Goal: Information Seeking & Learning: Learn about a topic

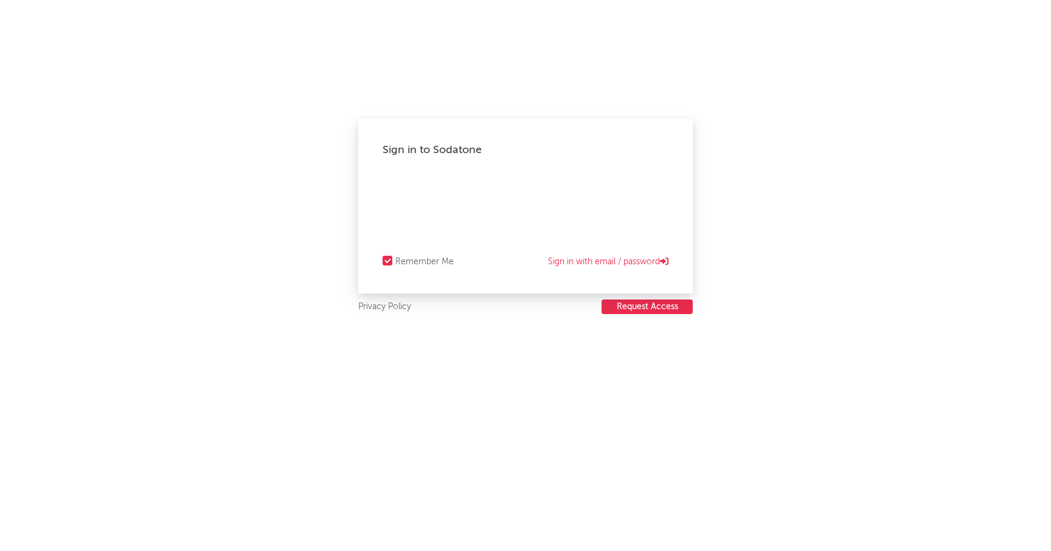
select select "recorded_music"
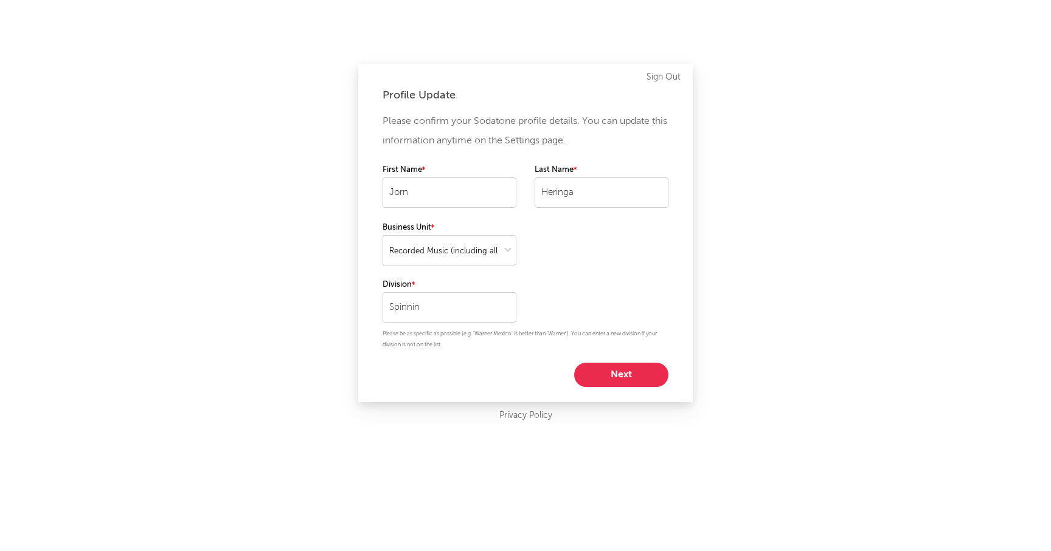
click at [631, 377] on button "Next" at bounding box center [621, 375] width 94 height 24
select select "anr_research"
select select "director_vp"
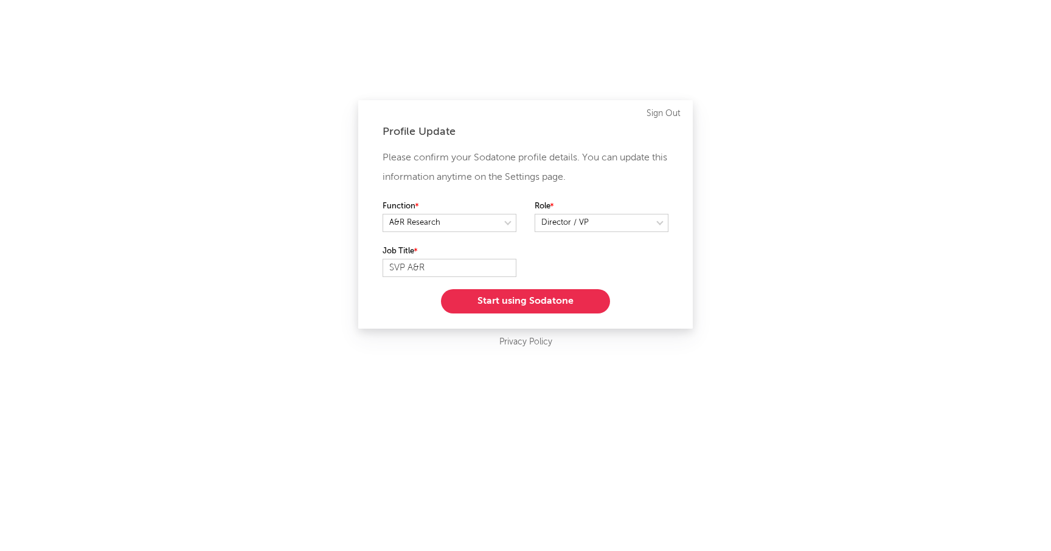
click at [531, 303] on button "Start using Sodatone" at bounding box center [525, 301] width 169 height 24
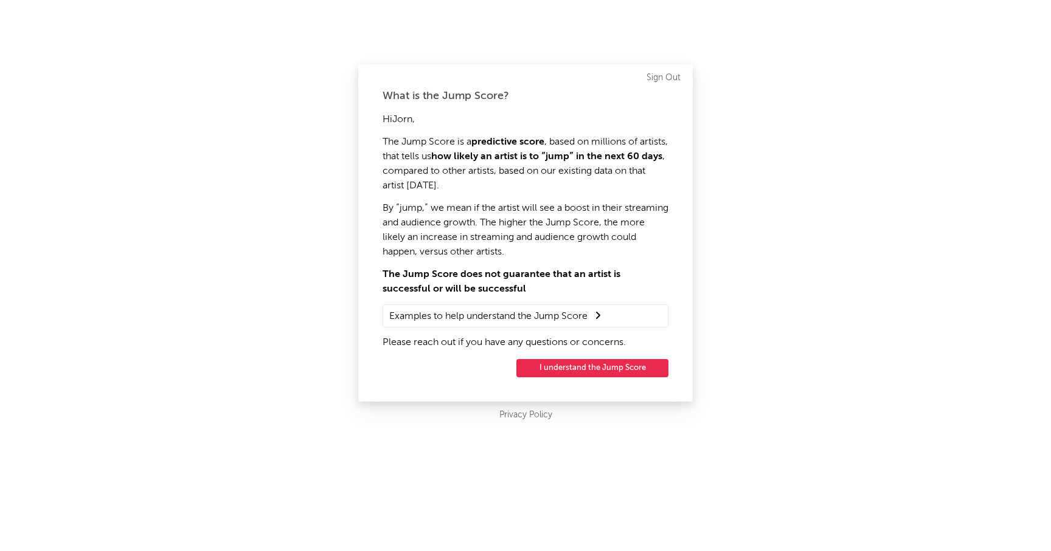
click at [589, 368] on button "I understand the Jump Score" at bounding box center [592, 368] width 152 height 18
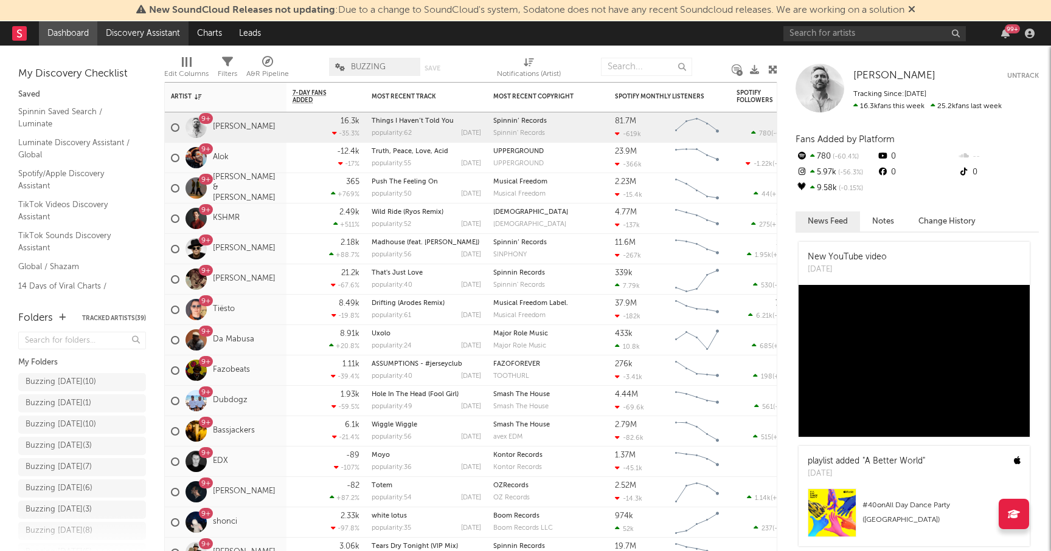
click at [129, 32] on link "Discovery Assistant" at bounding box center [142, 33] width 91 height 24
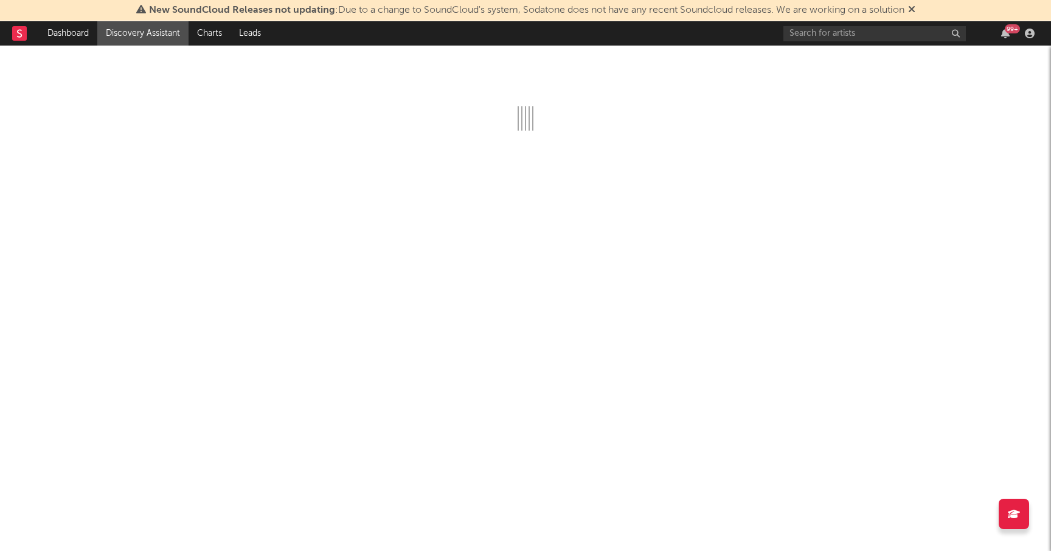
click at [915, 7] on icon at bounding box center [911, 9] width 7 height 10
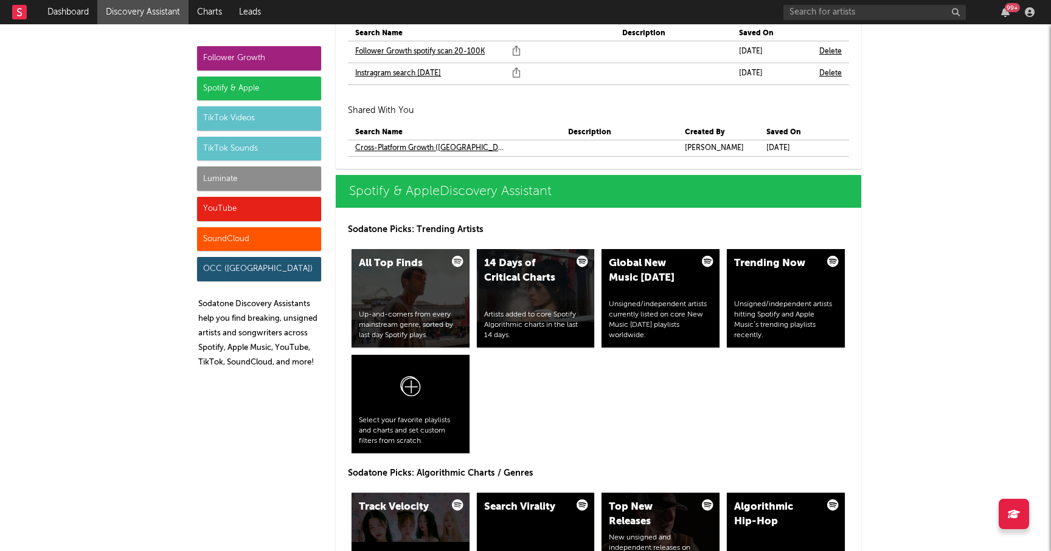
scroll to position [1269, 0]
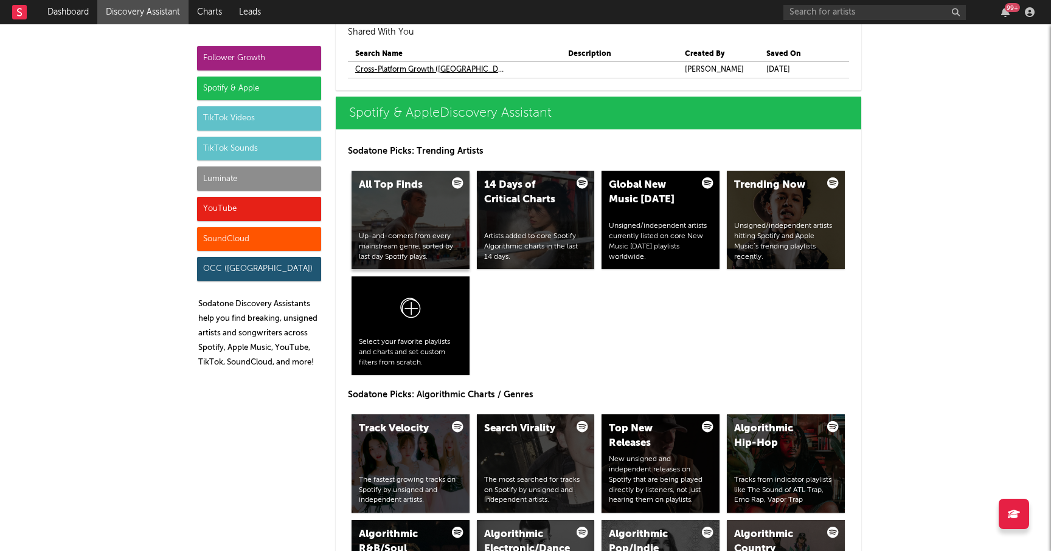
click at [387, 243] on div "Up-and-comers from every mainstream genre, sorted by last day Spotify plays." at bounding box center [410, 247] width 103 height 30
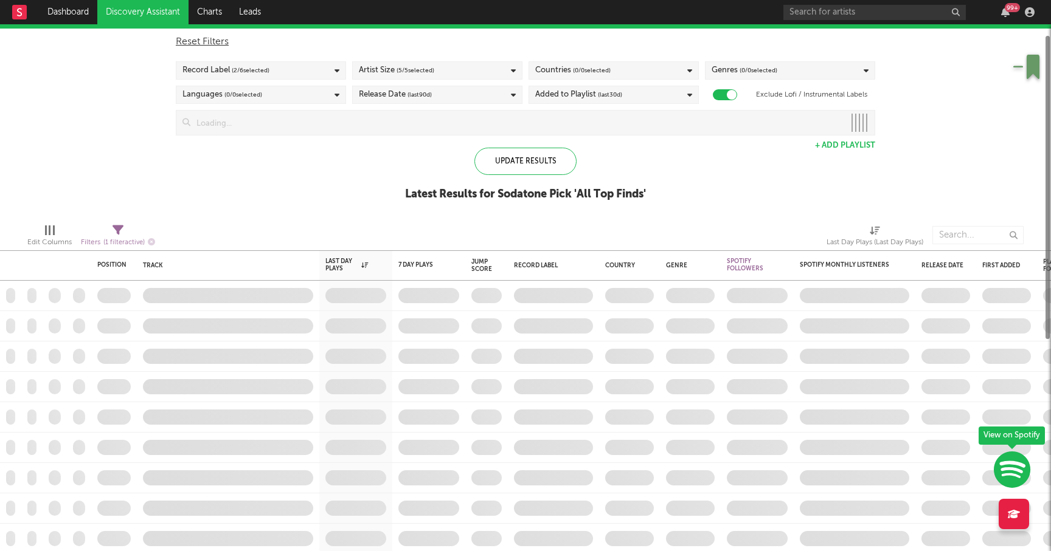
checkbox input "true"
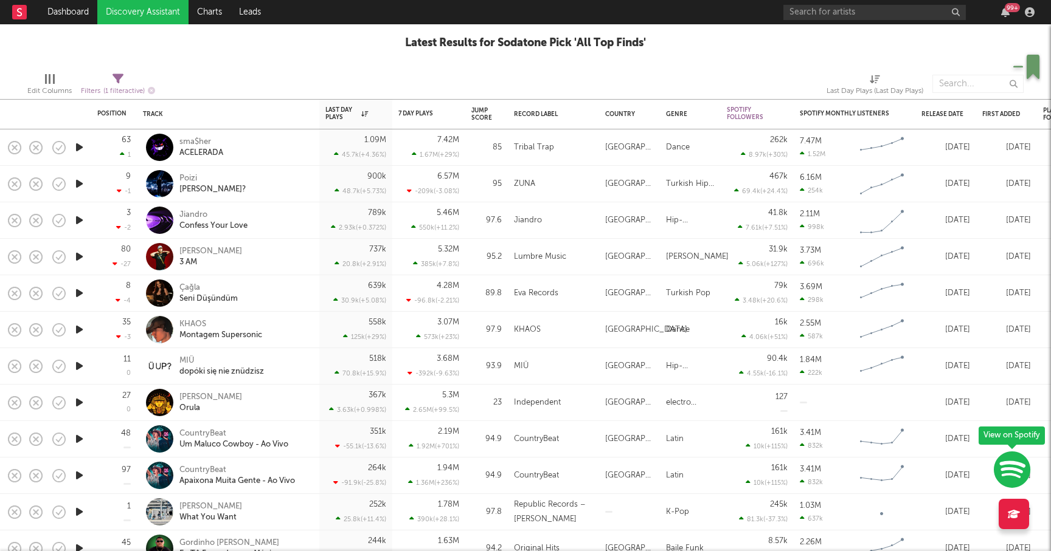
click at [79, 147] on icon "button" at bounding box center [79, 147] width 13 height 15
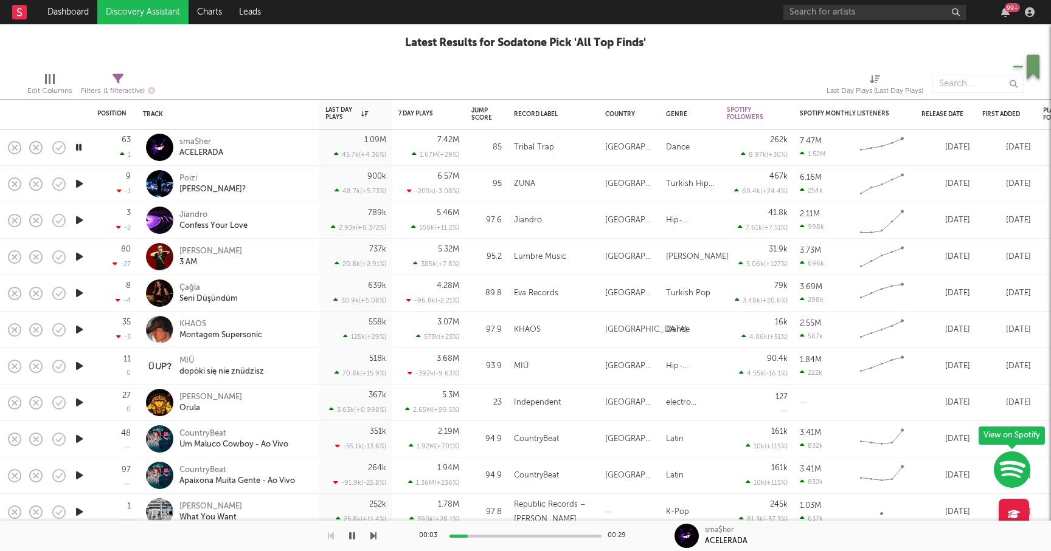
click at [79, 147] on icon "button" at bounding box center [79, 147] width 12 height 15
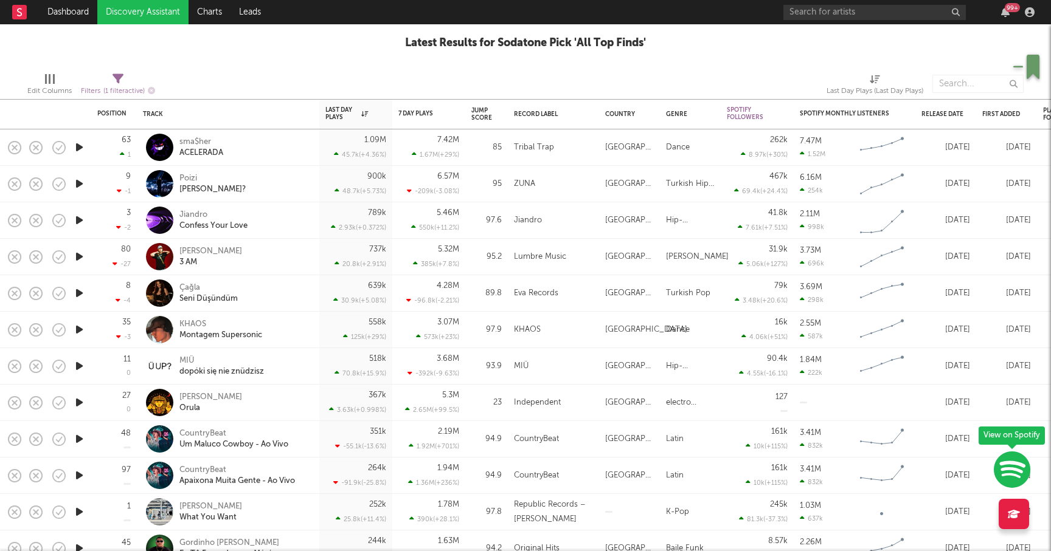
click at [84, 330] on icon "button" at bounding box center [79, 329] width 13 height 15
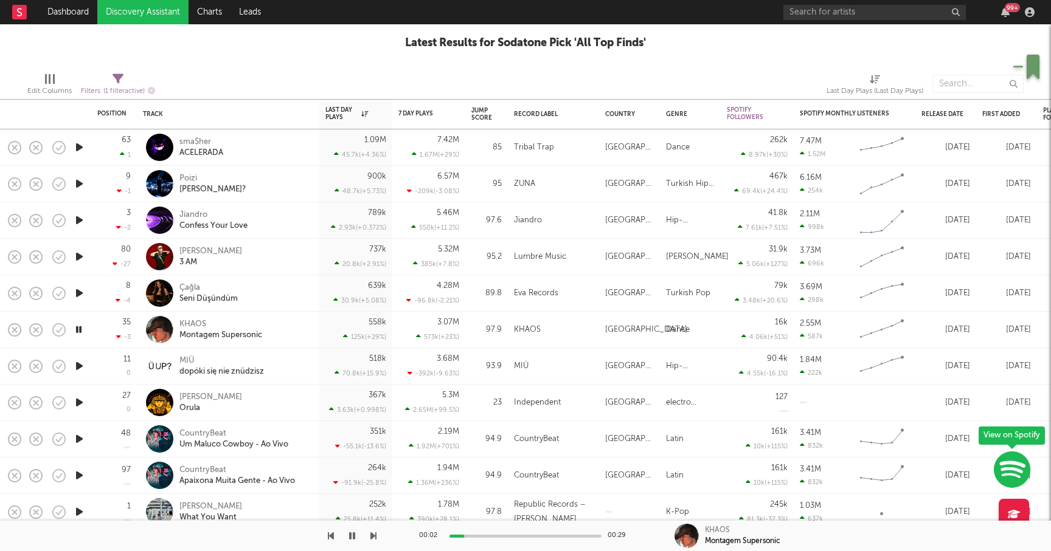
click at [79, 332] on icon "button" at bounding box center [79, 329] width 12 height 15
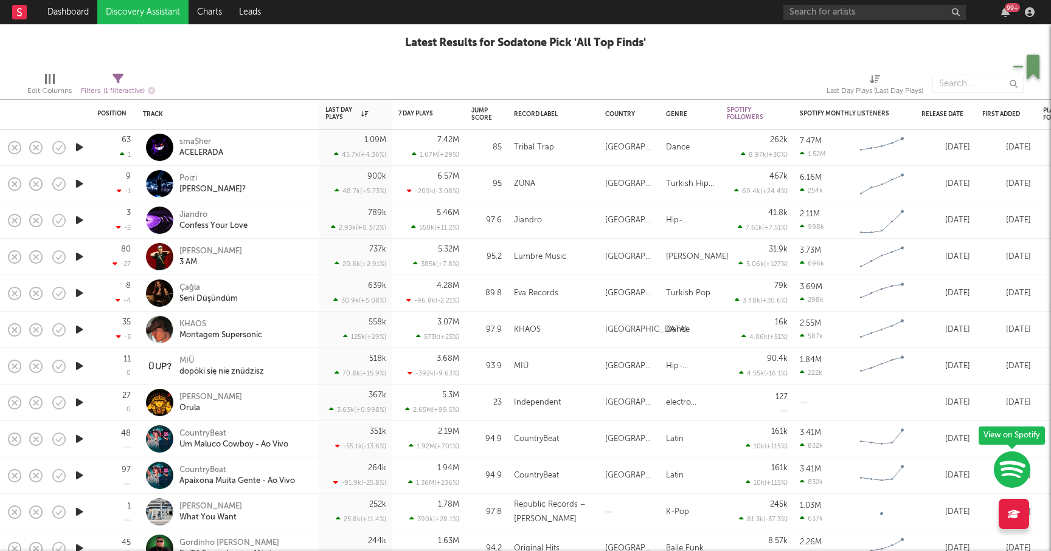
click at [80, 400] on icon "button" at bounding box center [79, 402] width 13 height 15
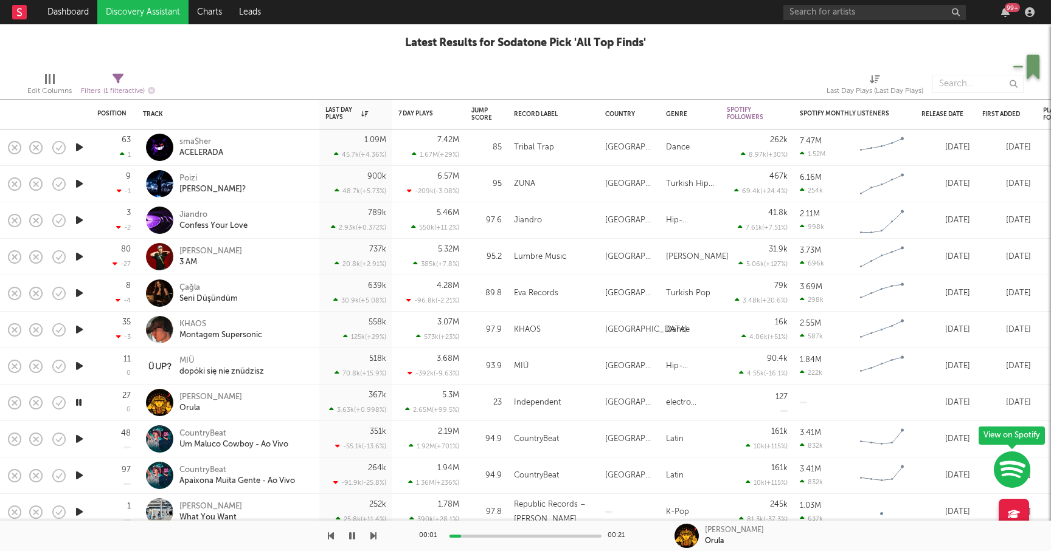
click at [80, 400] on icon "button" at bounding box center [79, 402] width 12 height 15
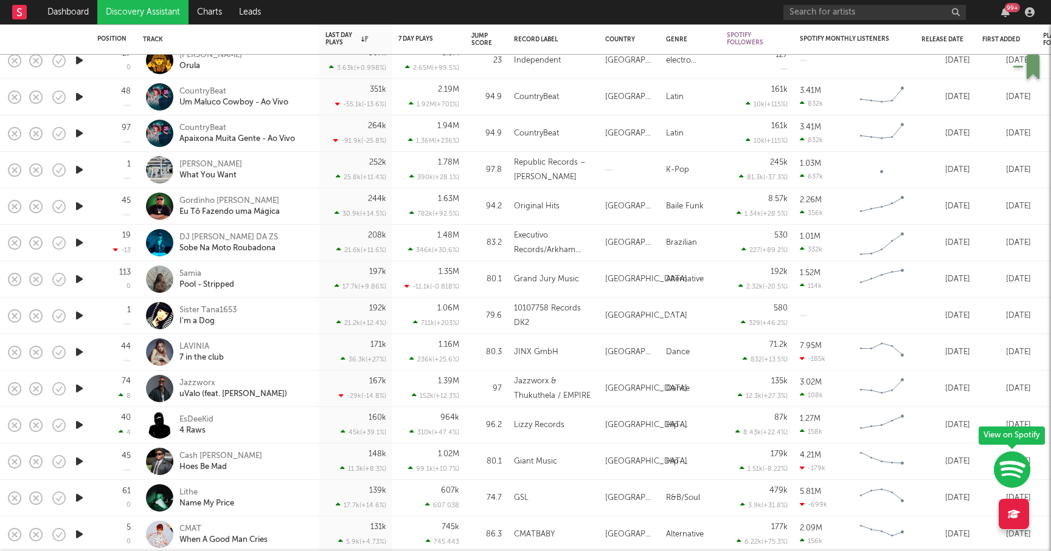
click at [75, 350] on icon "button" at bounding box center [79, 352] width 13 height 15
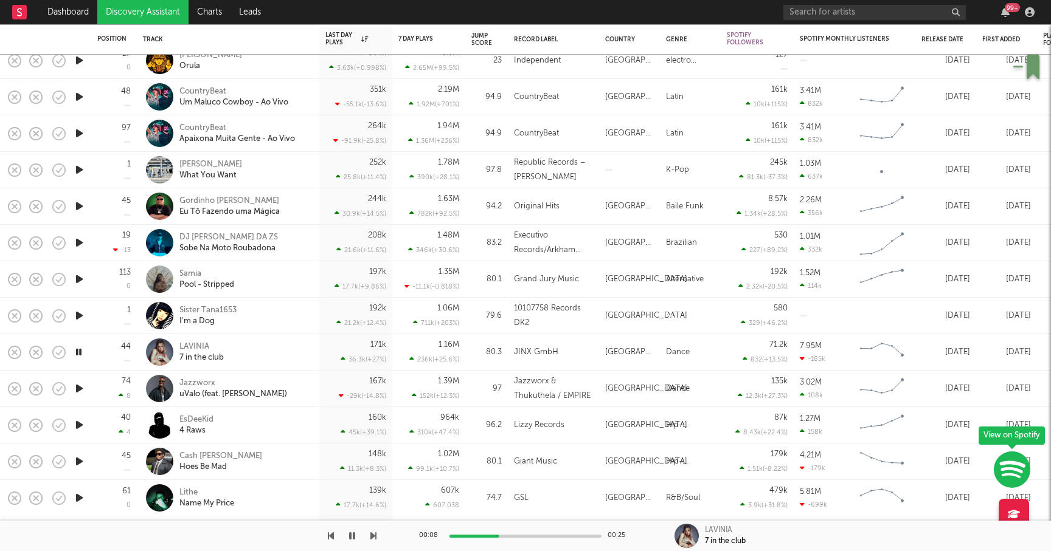
click at [80, 388] on icon "button" at bounding box center [79, 388] width 13 height 15
click at [80, 389] on icon "button" at bounding box center [79, 388] width 12 height 15
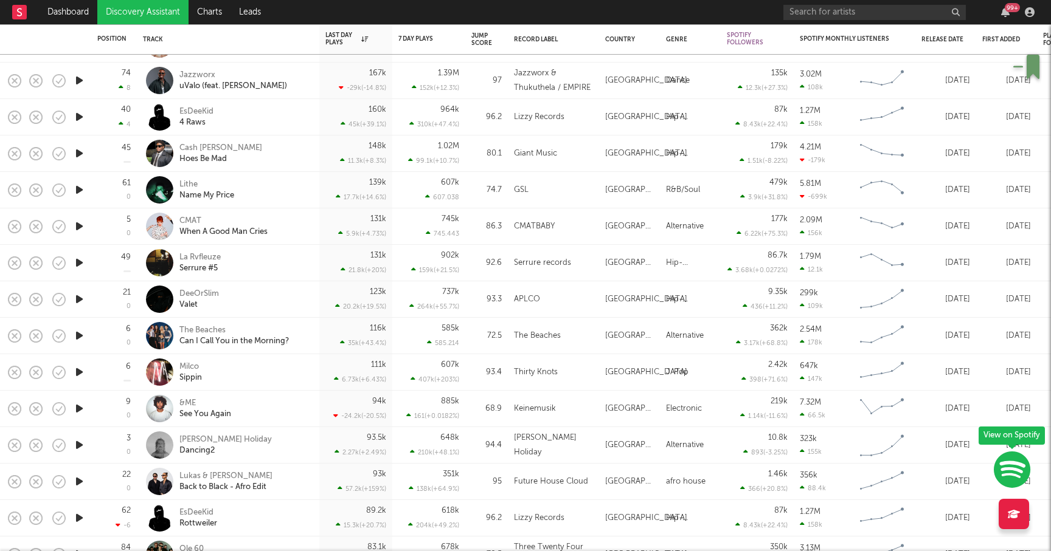
click at [78, 479] on icon "button" at bounding box center [79, 481] width 13 height 15
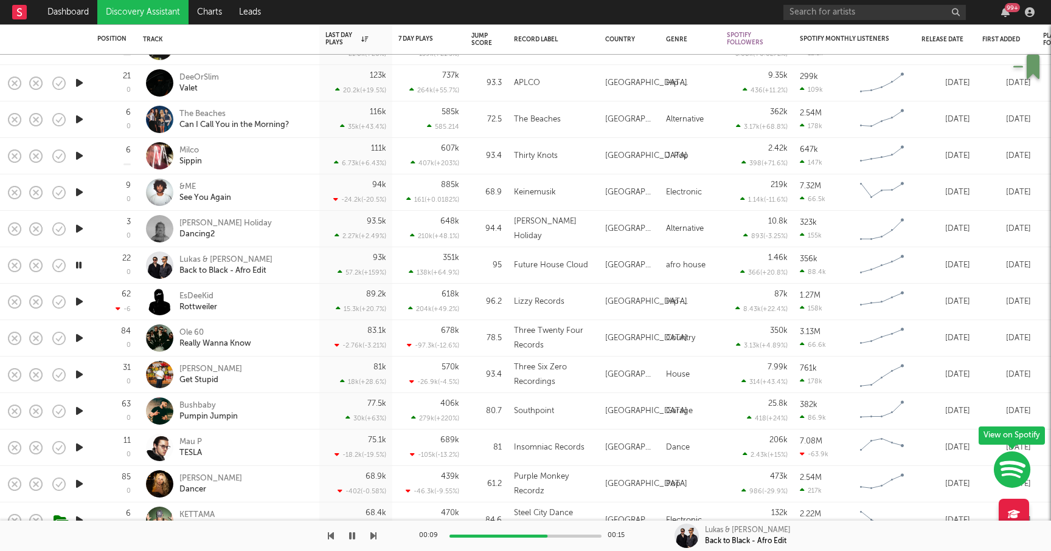
click at [80, 264] on icon "button" at bounding box center [79, 265] width 12 height 15
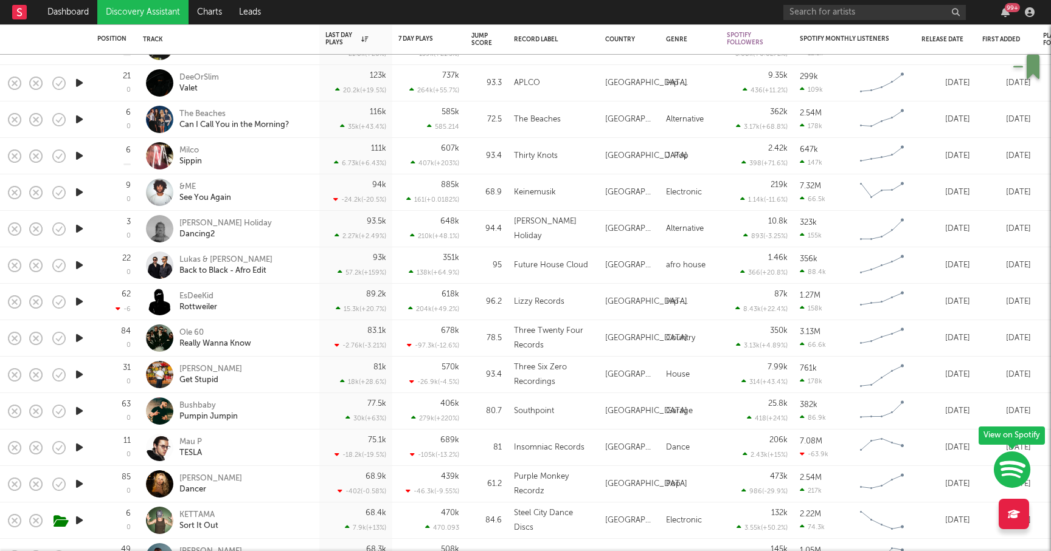
click at [77, 373] on icon "button" at bounding box center [79, 374] width 13 height 15
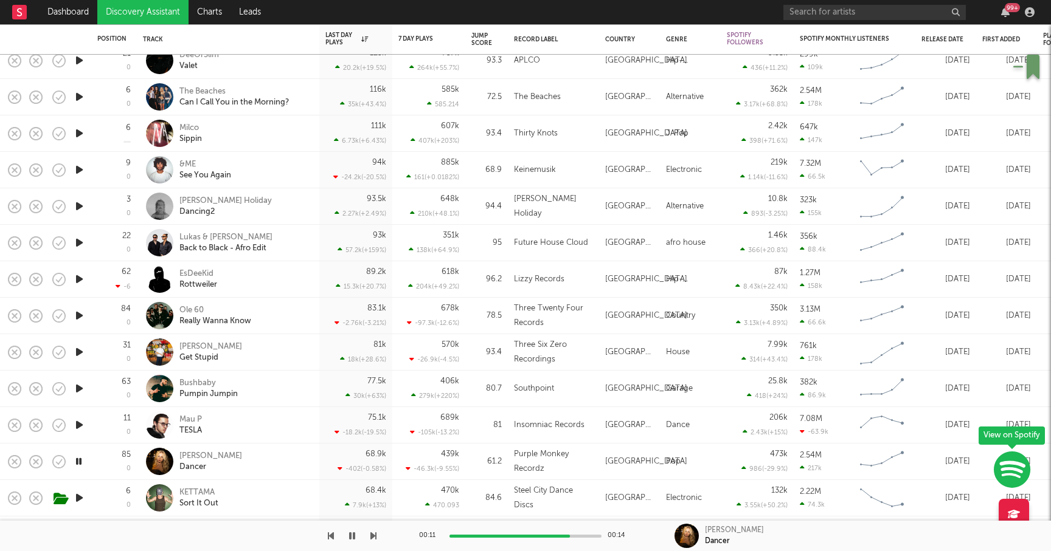
click at [78, 460] on icon "button" at bounding box center [79, 461] width 12 height 15
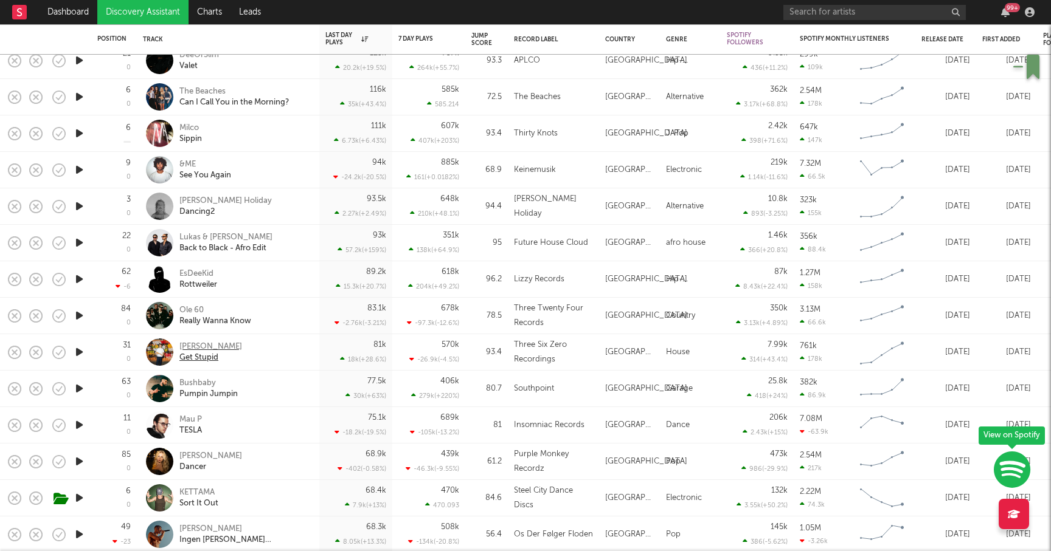
click at [218, 344] on div "Julian Fijma" at bounding box center [210, 347] width 63 height 11
click at [77, 389] on icon "button" at bounding box center [79, 388] width 13 height 15
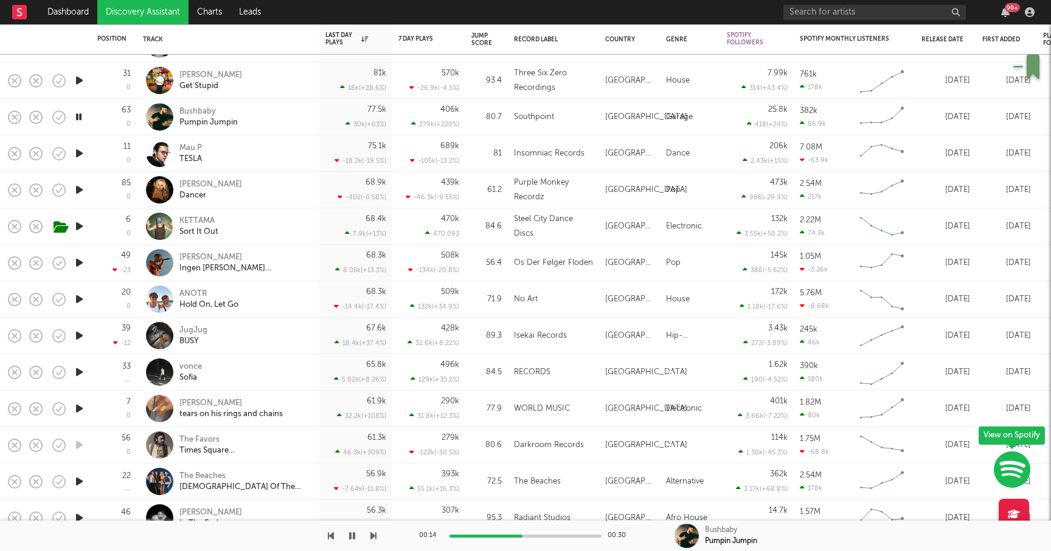
click at [81, 403] on icon "button" at bounding box center [79, 408] width 13 height 15
click at [80, 409] on icon "button" at bounding box center [79, 408] width 12 height 15
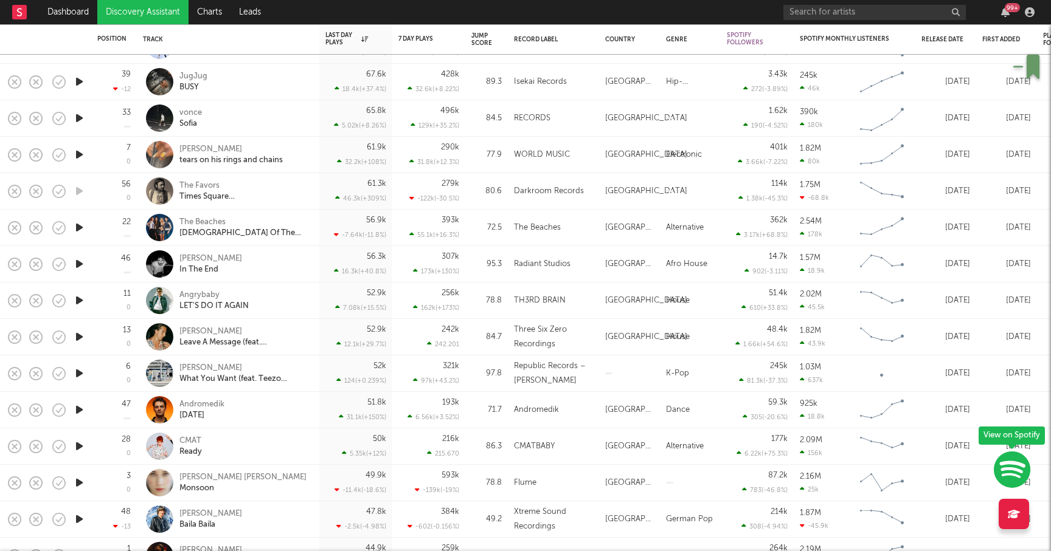
click at [80, 263] on icon "button" at bounding box center [79, 264] width 13 height 15
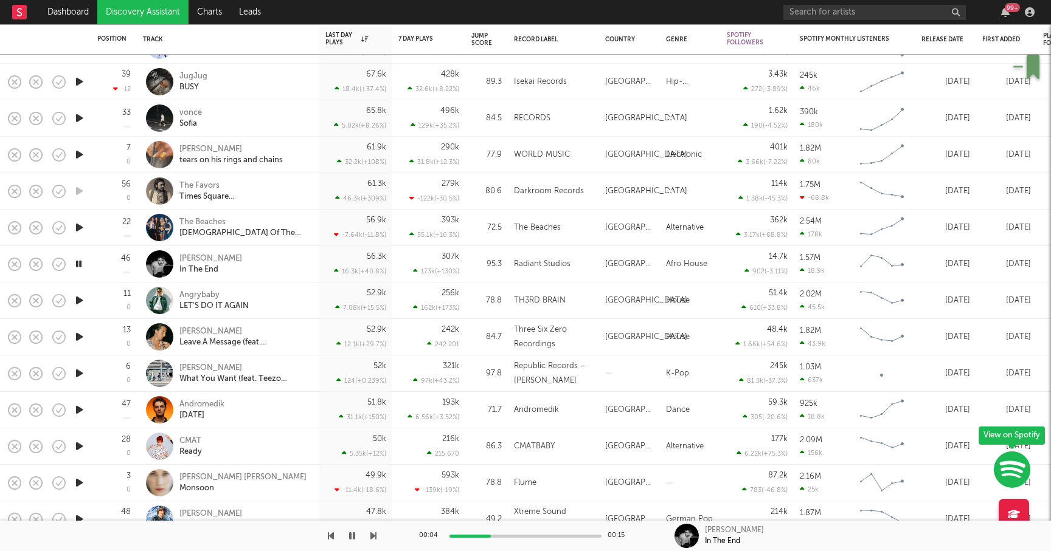
click at [496, 535] on div at bounding box center [525, 536] width 152 height 3
click at [518, 536] on div at bounding box center [525, 536] width 152 height 3
click at [204, 256] on div "Aden Lou" at bounding box center [210, 259] width 63 height 11
click at [82, 374] on icon "button" at bounding box center [79, 373] width 12 height 15
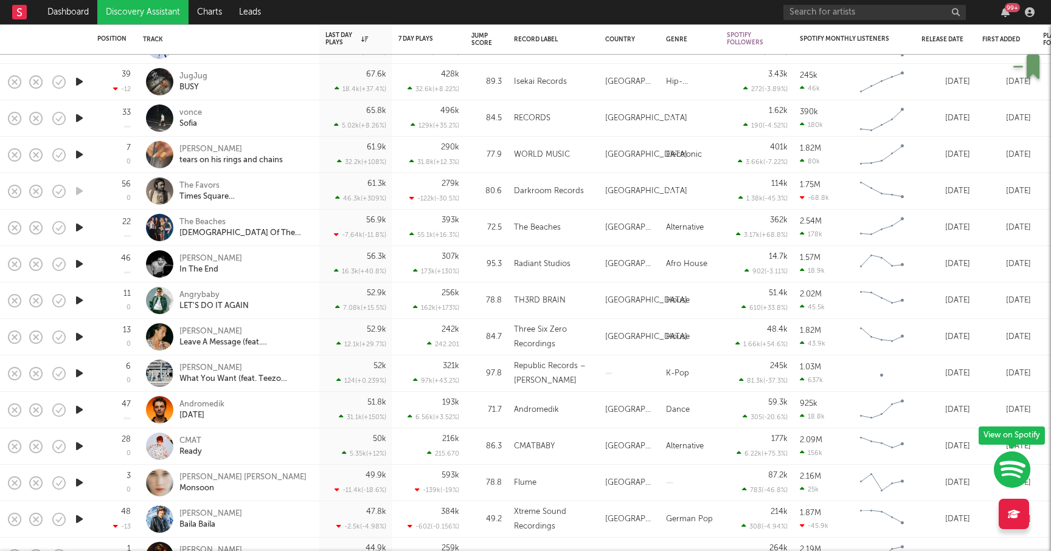
click at [80, 336] on icon "button" at bounding box center [79, 337] width 13 height 15
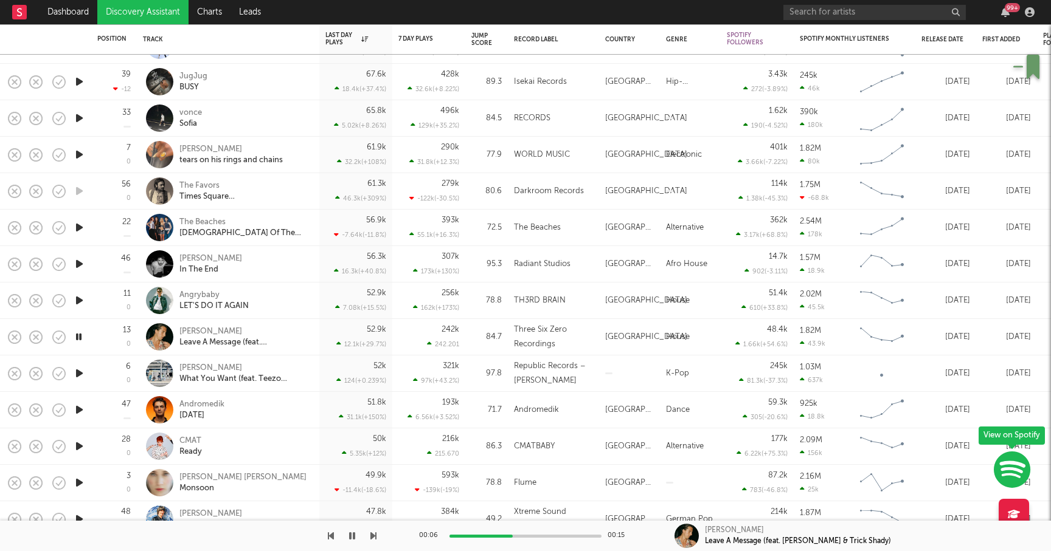
click at [75, 264] on icon "button" at bounding box center [79, 264] width 13 height 15
click at [77, 265] on icon "button" at bounding box center [79, 264] width 12 height 15
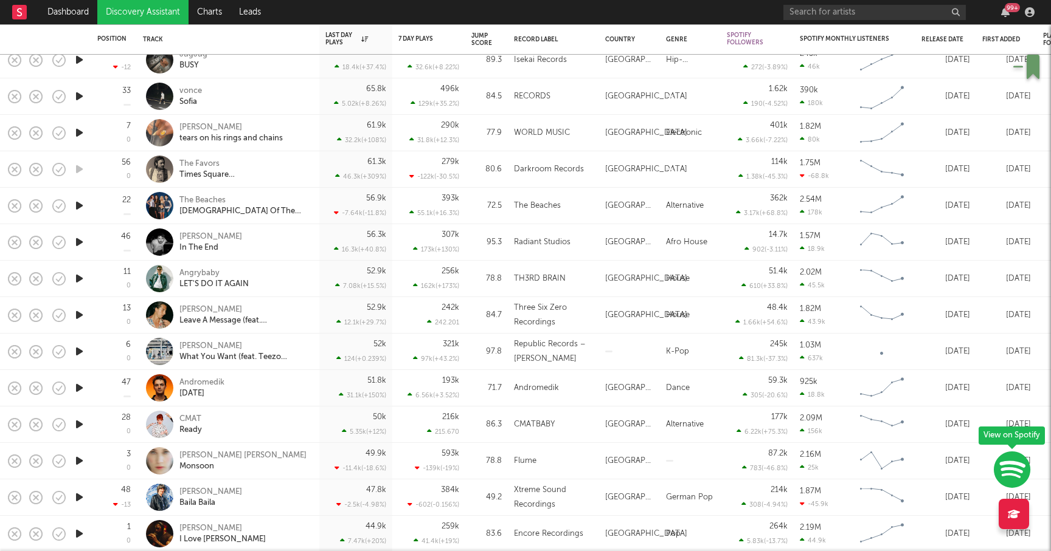
click at [77, 384] on icon "button" at bounding box center [79, 388] width 13 height 15
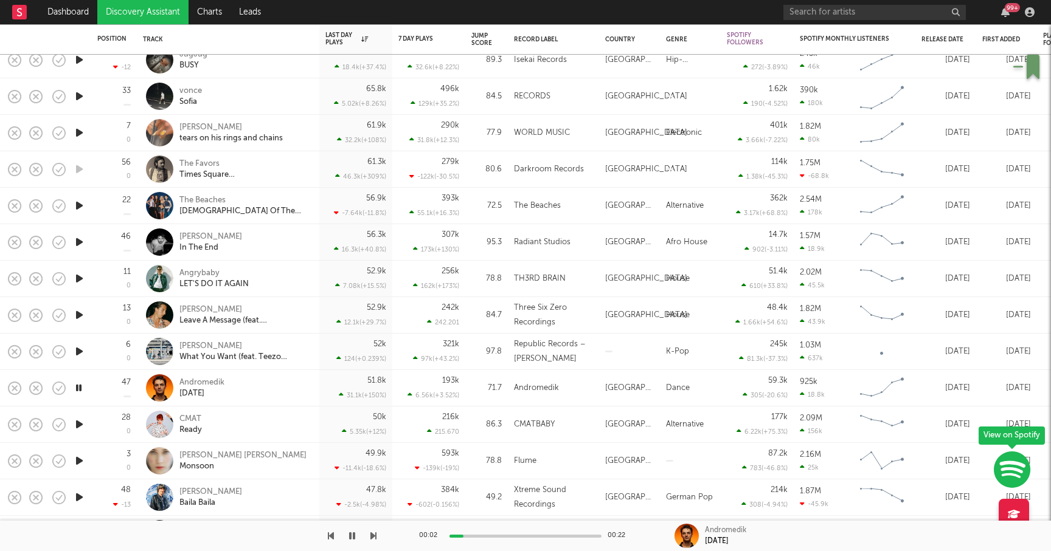
click at [79, 389] on icon "button" at bounding box center [79, 388] width 12 height 15
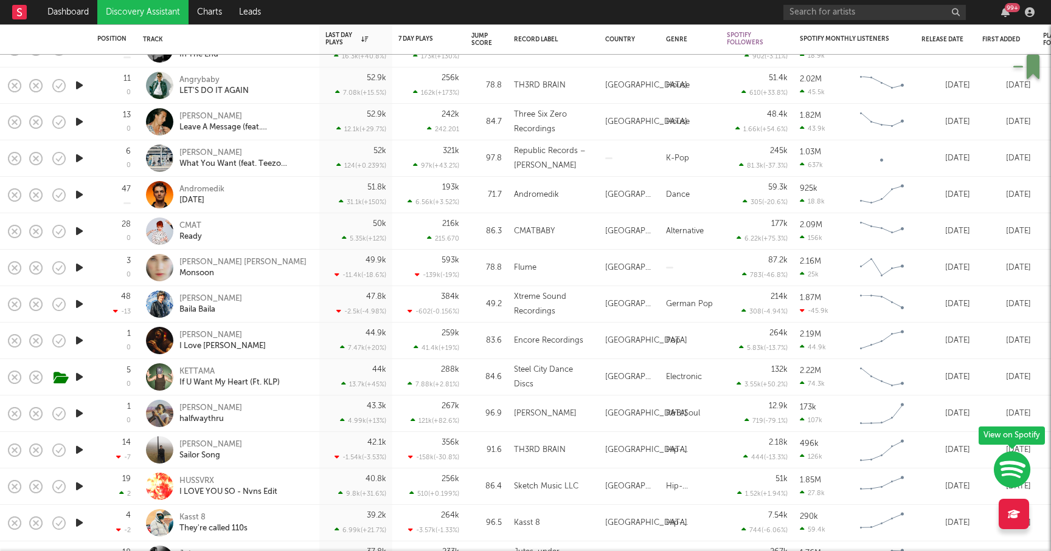
click at [81, 194] on icon "button" at bounding box center [79, 194] width 13 height 15
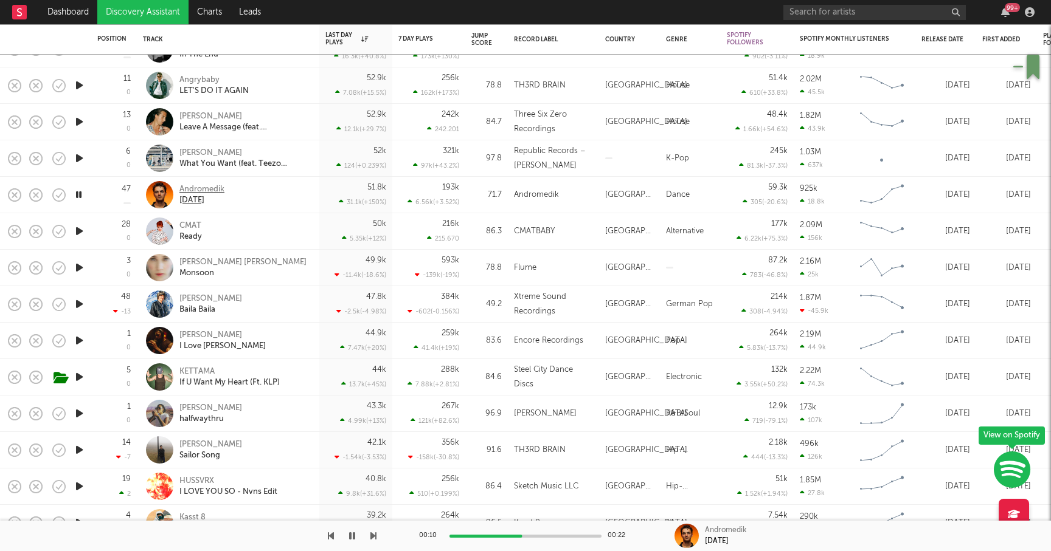
click at [201, 185] on div "Andromedik" at bounding box center [201, 189] width 45 height 11
click at [79, 268] on icon "button" at bounding box center [79, 267] width 12 height 15
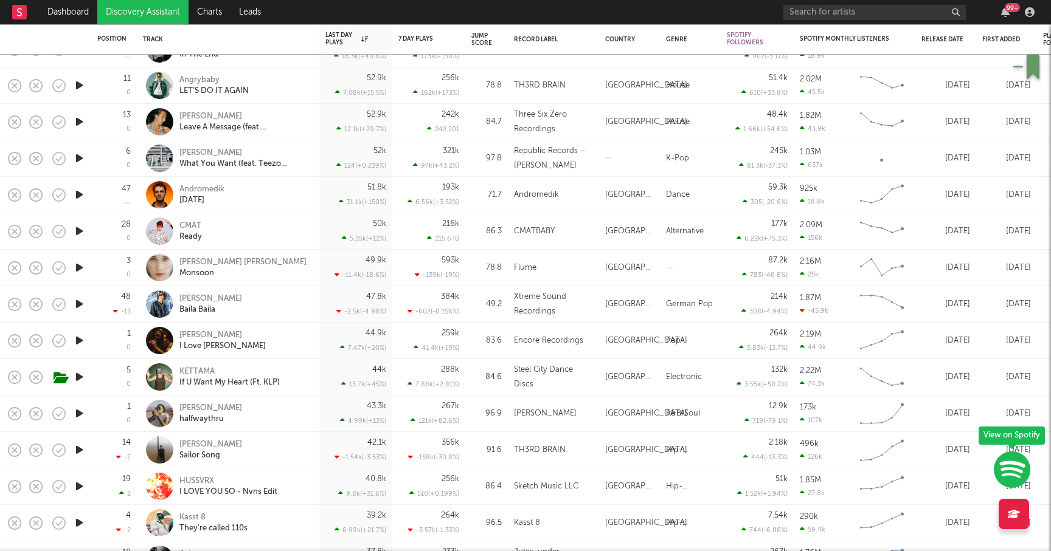
click at [78, 196] on icon "button" at bounding box center [79, 194] width 13 height 15
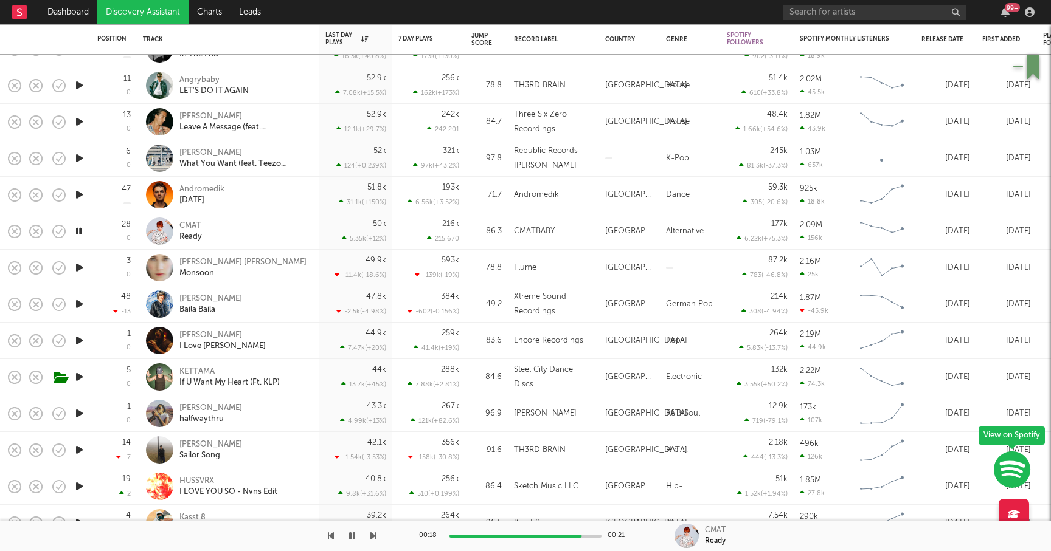
click at [359, 534] on div at bounding box center [188, 536] width 376 height 30
click at [355, 534] on button "button" at bounding box center [352, 536] width 12 height 30
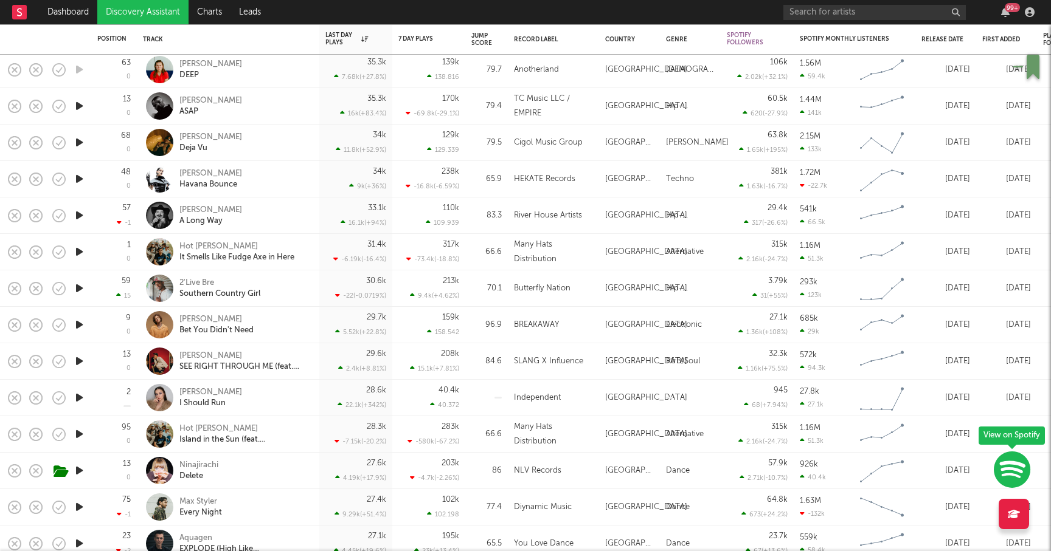
click at [80, 470] on icon "button" at bounding box center [79, 470] width 13 height 15
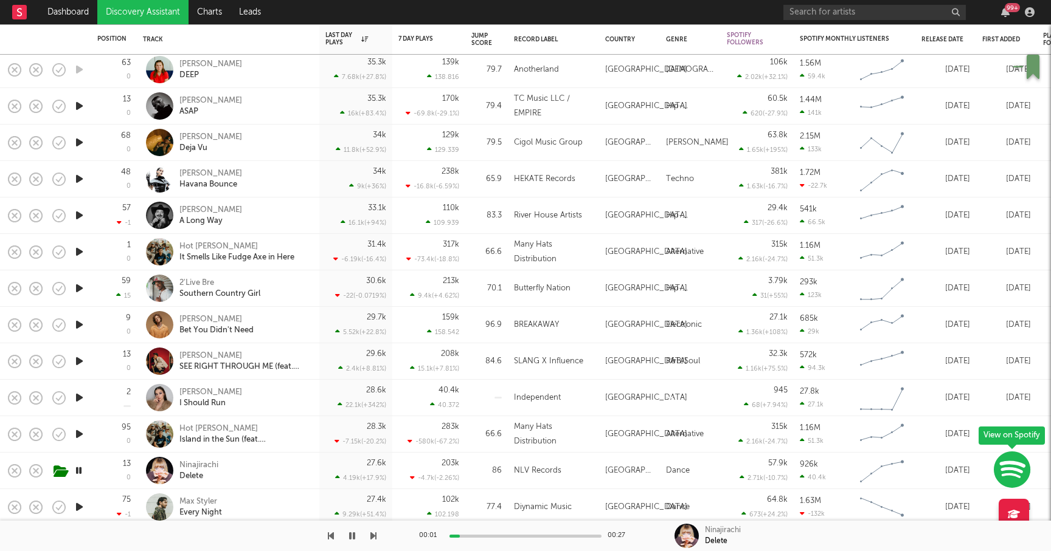
click at [80, 471] on icon "button" at bounding box center [79, 470] width 12 height 15
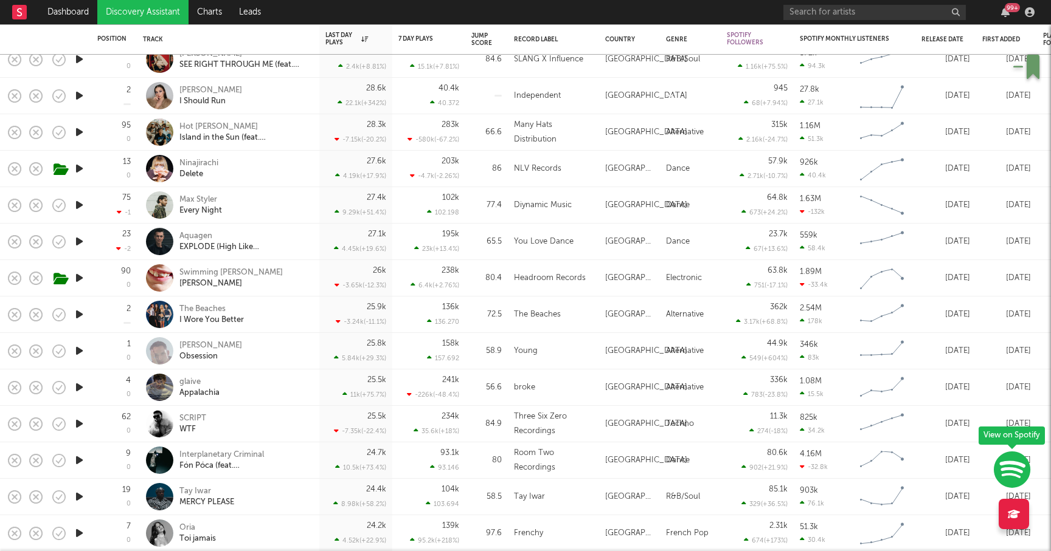
click at [78, 424] on icon "button" at bounding box center [79, 424] width 13 height 15
click at [78, 424] on icon "button" at bounding box center [79, 424] width 12 height 15
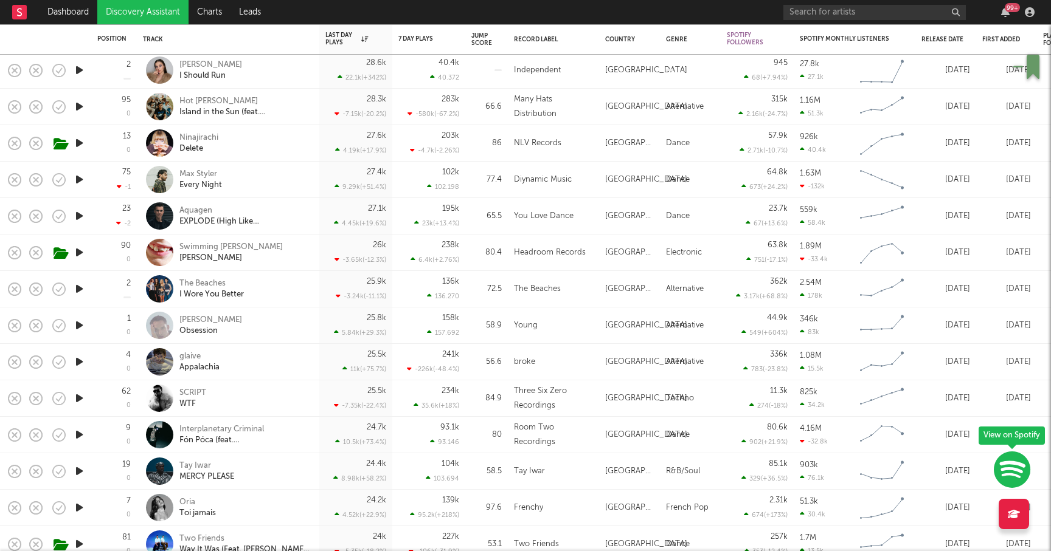
click at [79, 435] on icon "button" at bounding box center [79, 434] width 13 height 15
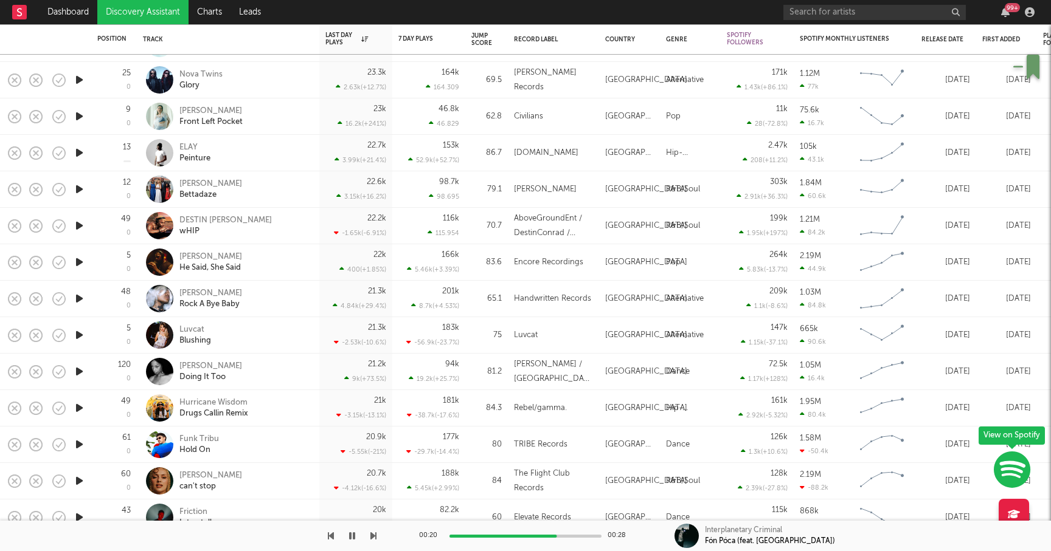
click at [84, 443] on icon "button" at bounding box center [79, 444] width 13 height 15
click at [212, 434] on div "Funk Tribu" at bounding box center [199, 439] width 40 height 11
click at [80, 439] on button "button" at bounding box center [87, 446] width 19 height 18
click at [79, 444] on icon "button" at bounding box center [79, 444] width 12 height 15
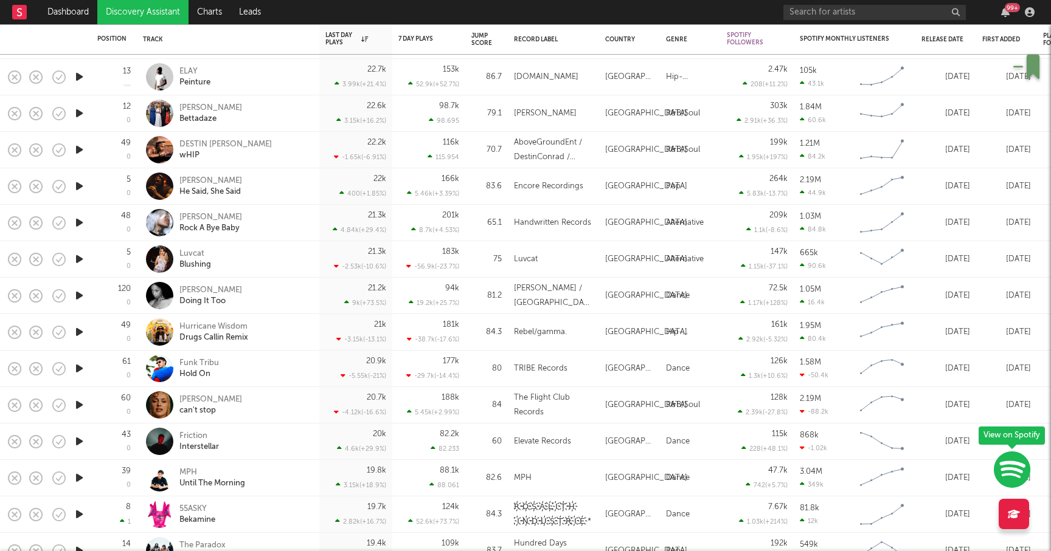
click at [80, 438] on icon "button" at bounding box center [79, 441] width 13 height 15
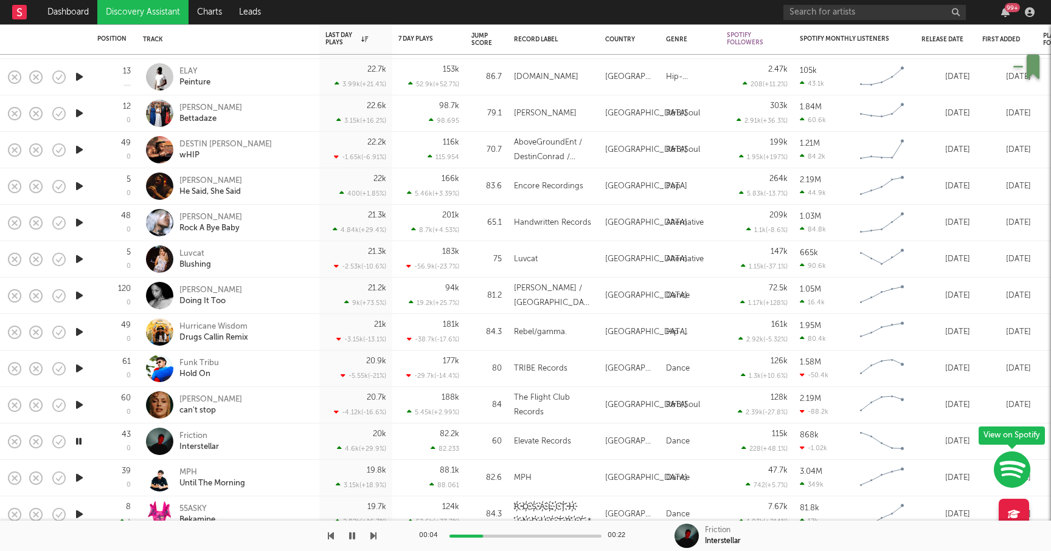
click at [75, 477] on icon "button" at bounding box center [79, 478] width 13 height 15
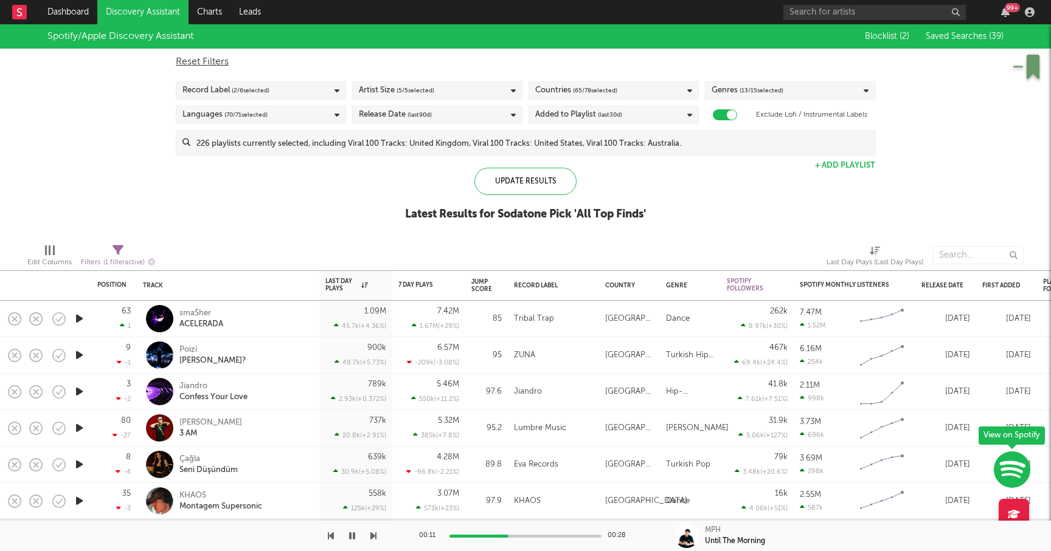
click at [168, 10] on link "Discovery Assistant" at bounding box center [142, 12] width 91 height 24
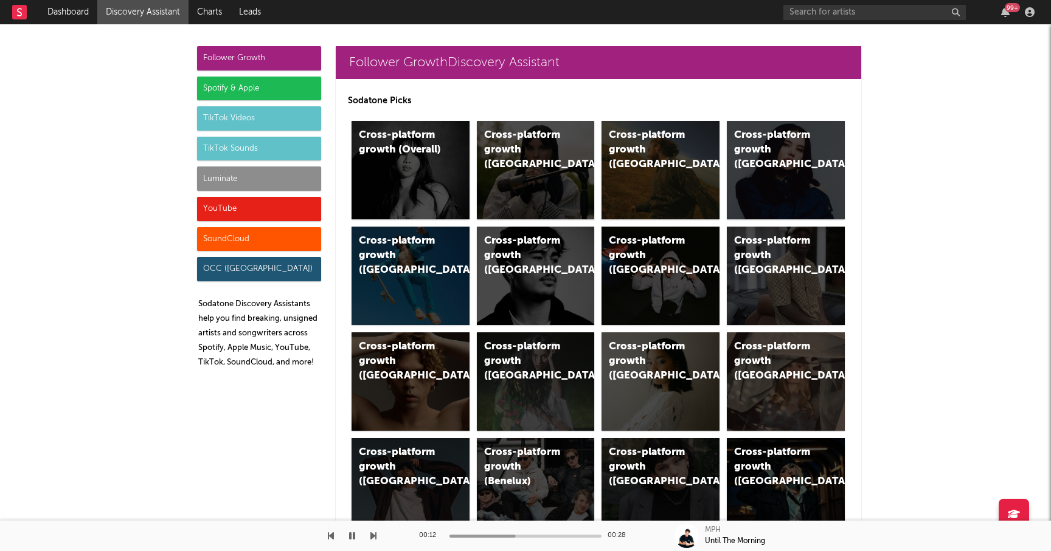
click at [159, 11] on link "Discovery Assistant" at bounding box center [142, 12] width 91 height 24
click at [235, 178] on div "Luminate" at bounding box center [259, 179] width 124 height 24
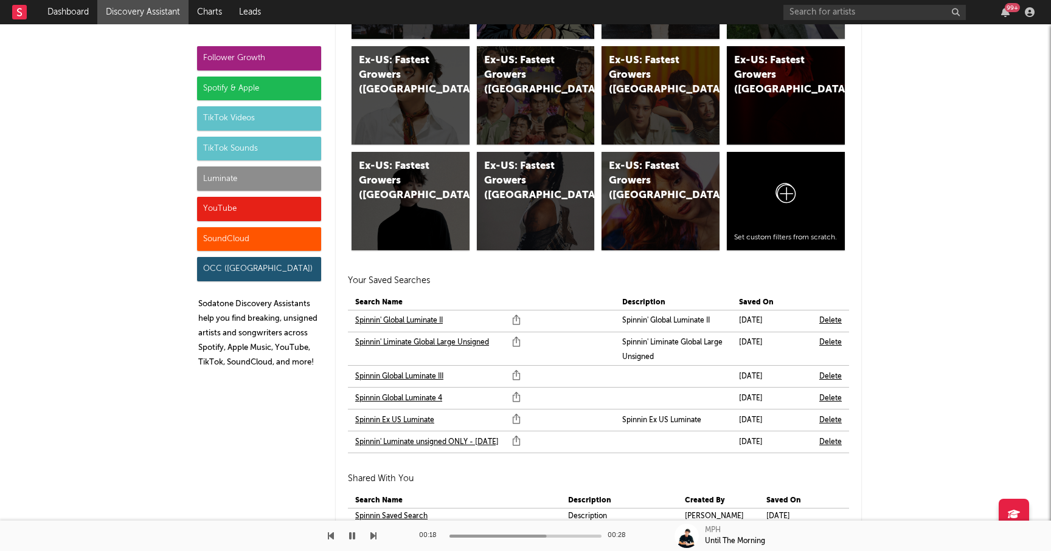
scroll to position [7551, 0]
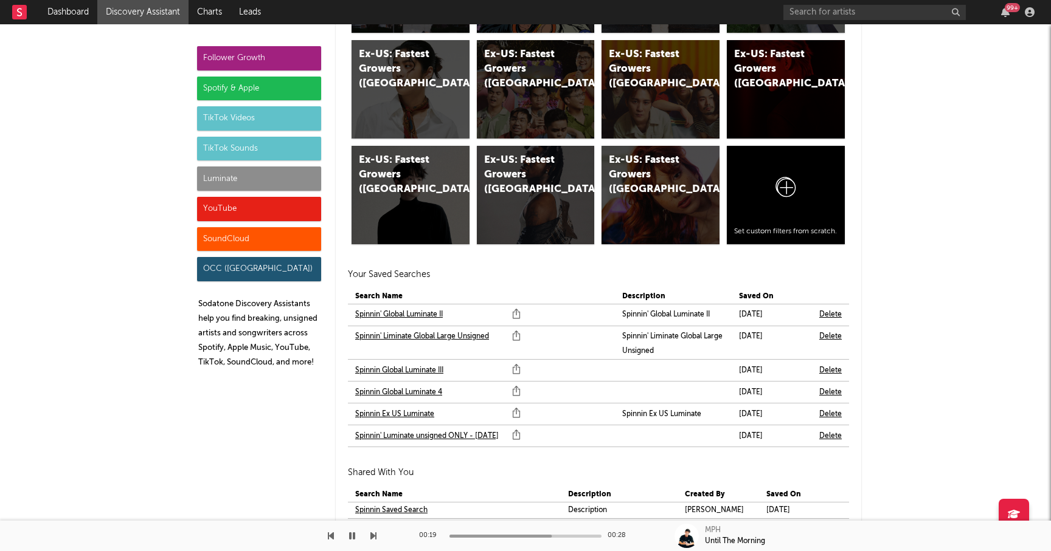
click at [384, 389] on link "Spinnin Global Luminate 4" at bounding box center [398, 392] width 87 height 15
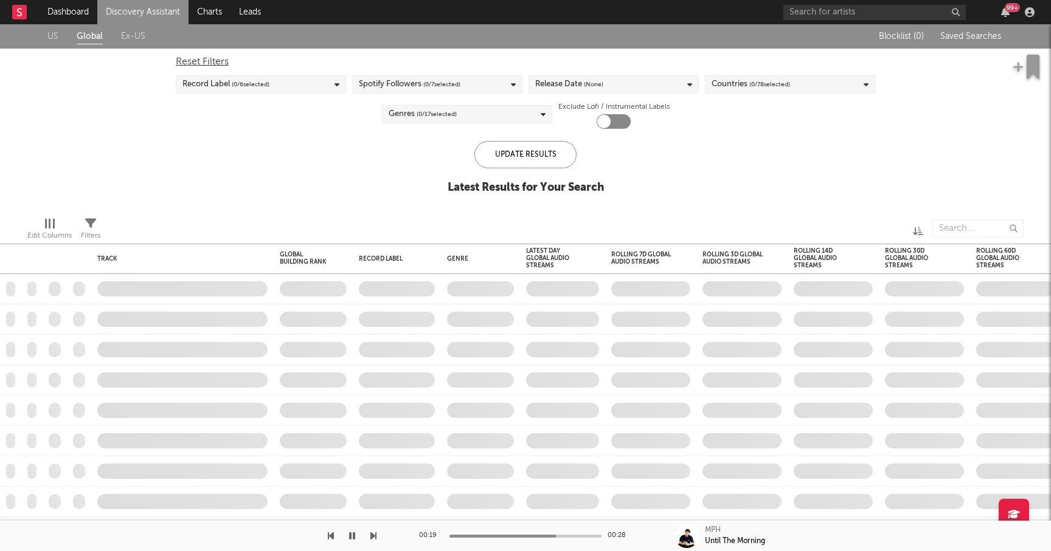
checkbox input "true"
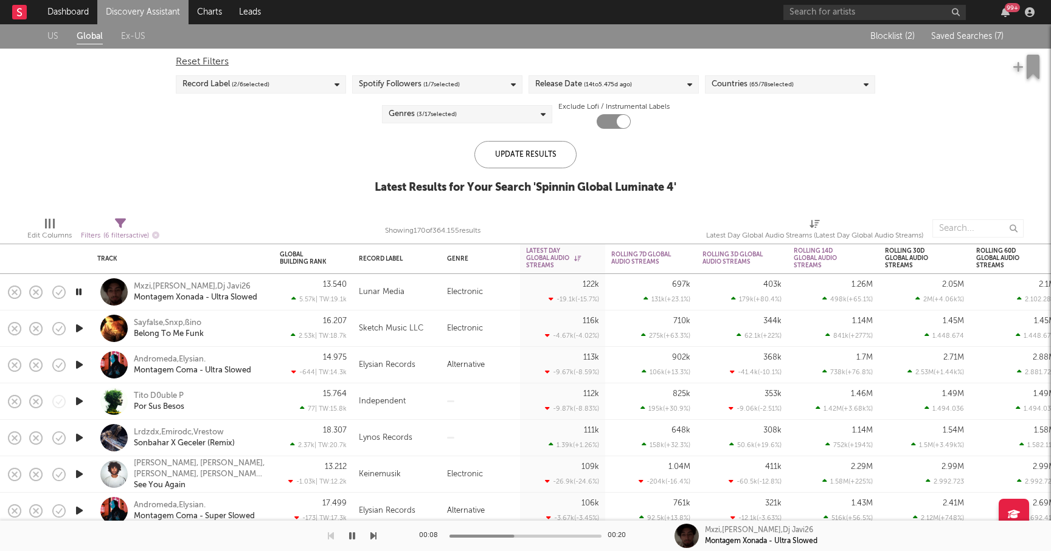
click at [81, 291] on icon "button" at bounding box center [79, 292] width 12 height 15
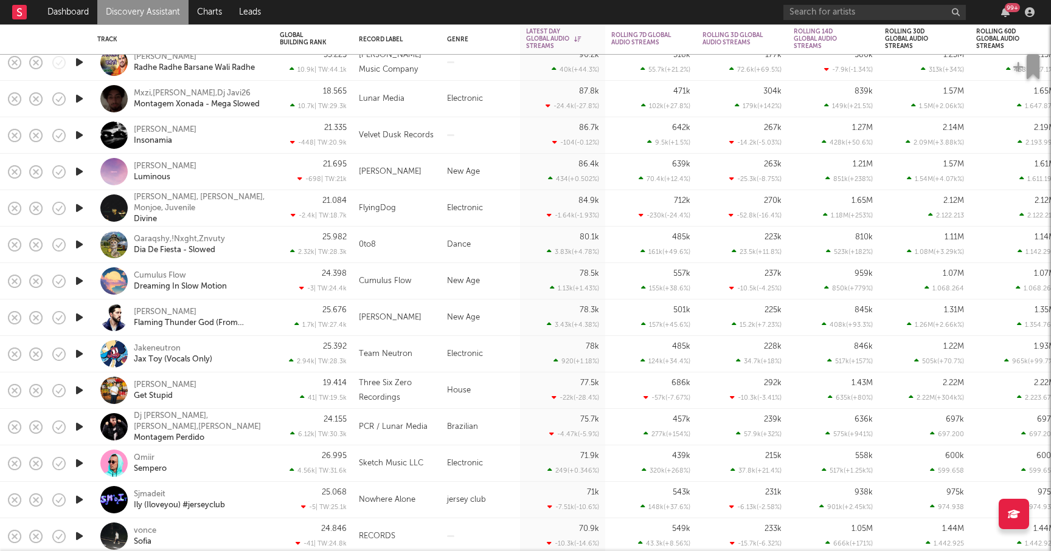
click at [78, 465] on icon "button" at bounding box center [79, 463] width 13 height 15
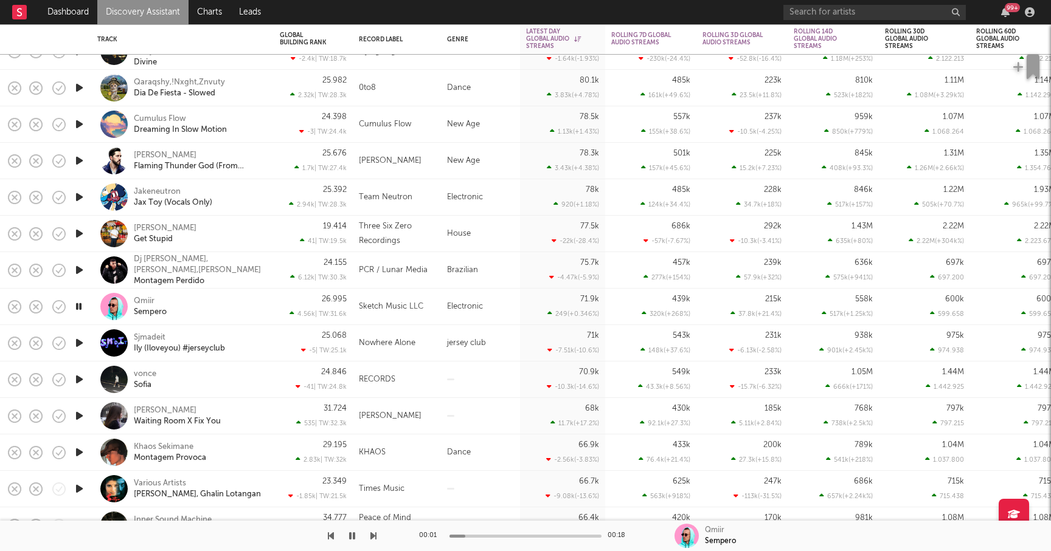
click at [374, 533] on icon "button" at bounding box center [373, 536] width 6 height 10
click at [150, 372] on div "vonce" at bounding box center [145, 374] width 22 height 11
click at [375, 532] on icon "button" at bounding box center [373, 536] width 6 height 10
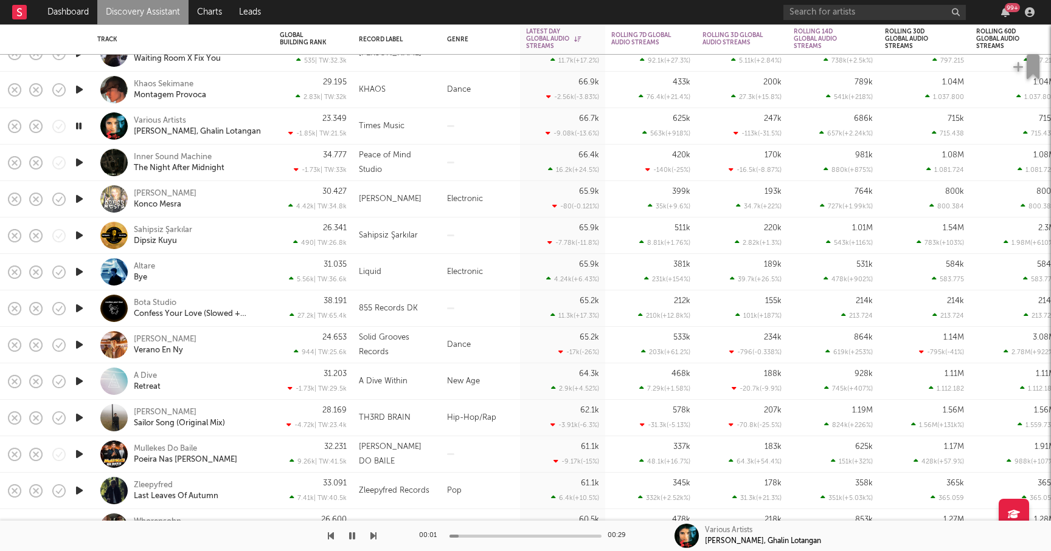
click at [351, 536] on icon "button" at bounding box center [352, 536] width 6 height 10
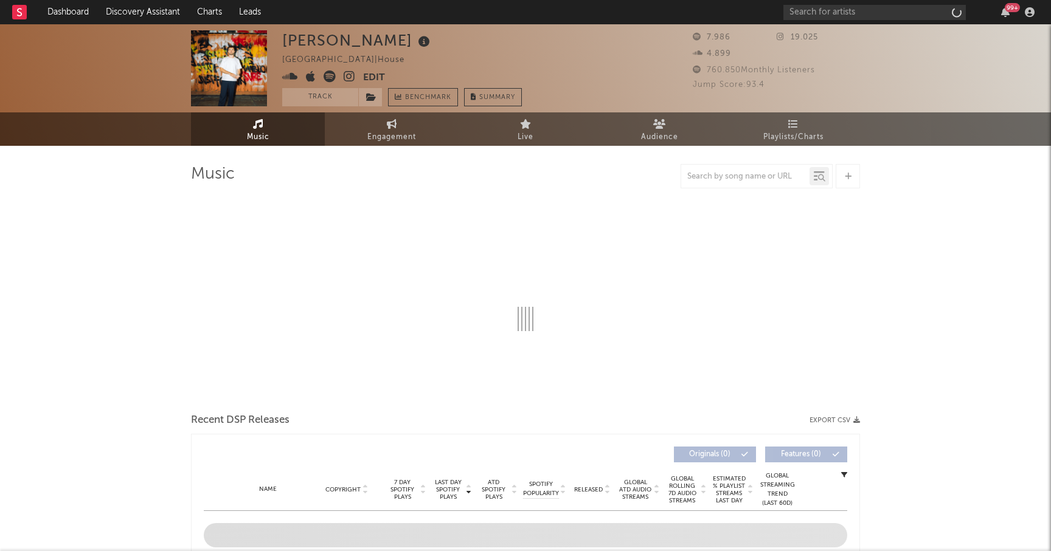
select select "6m"
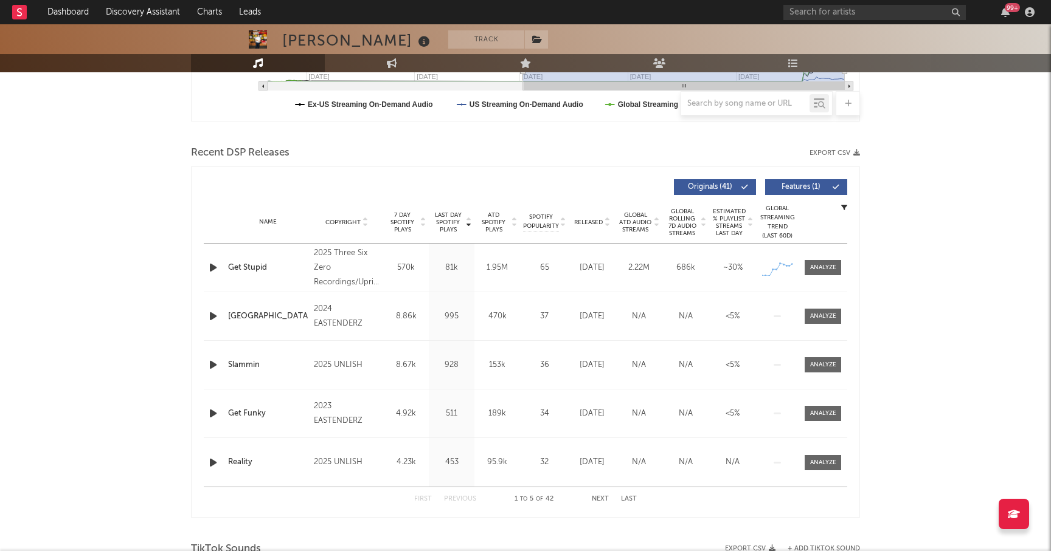
scroll to position [378, 0]
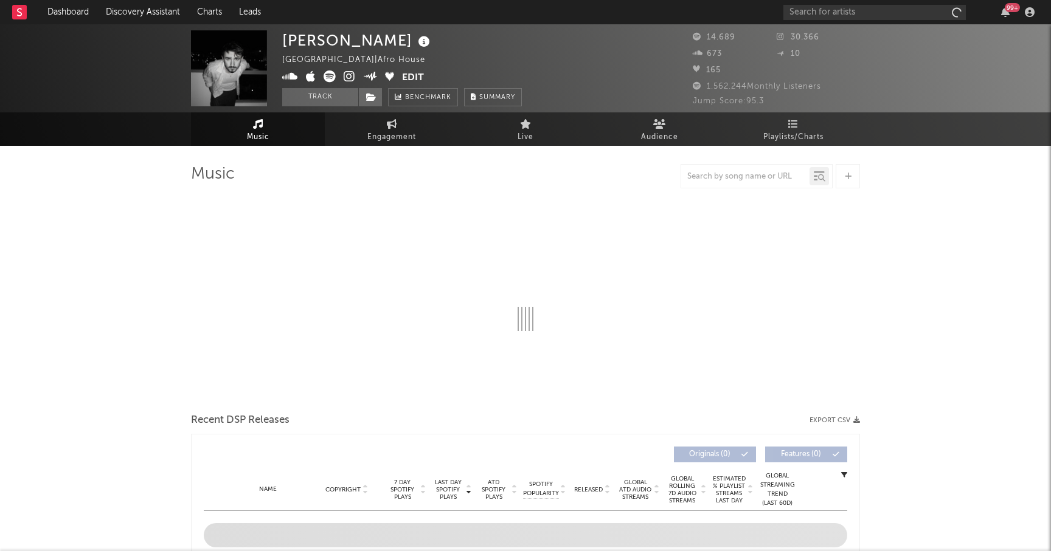
select select "1w"
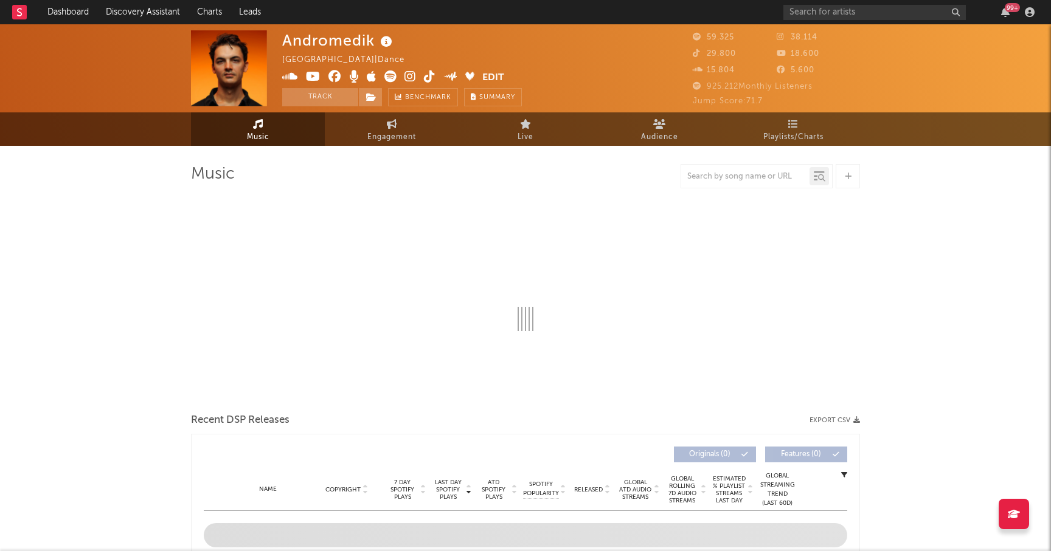
select select "6m"
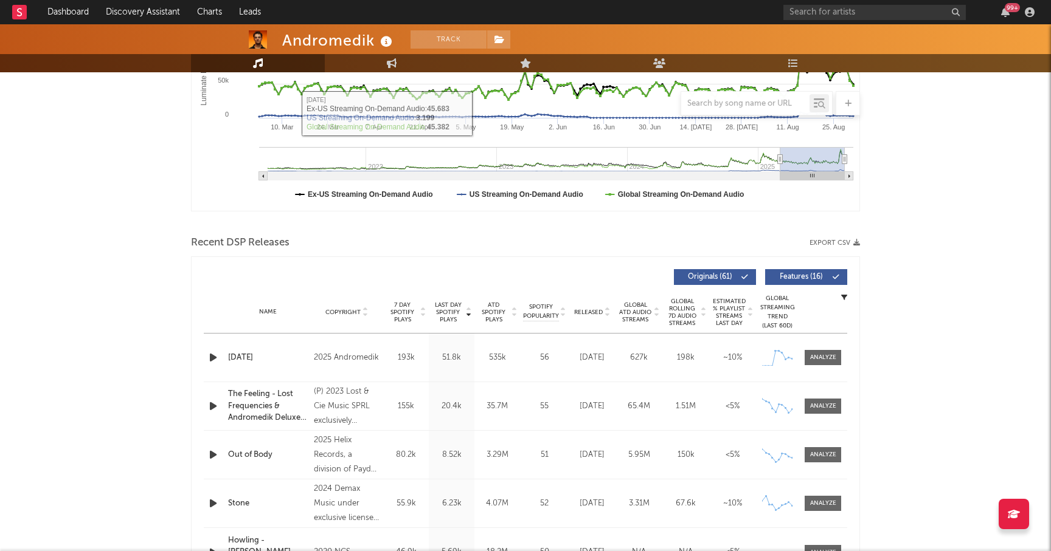
scroll to position [277, 0]
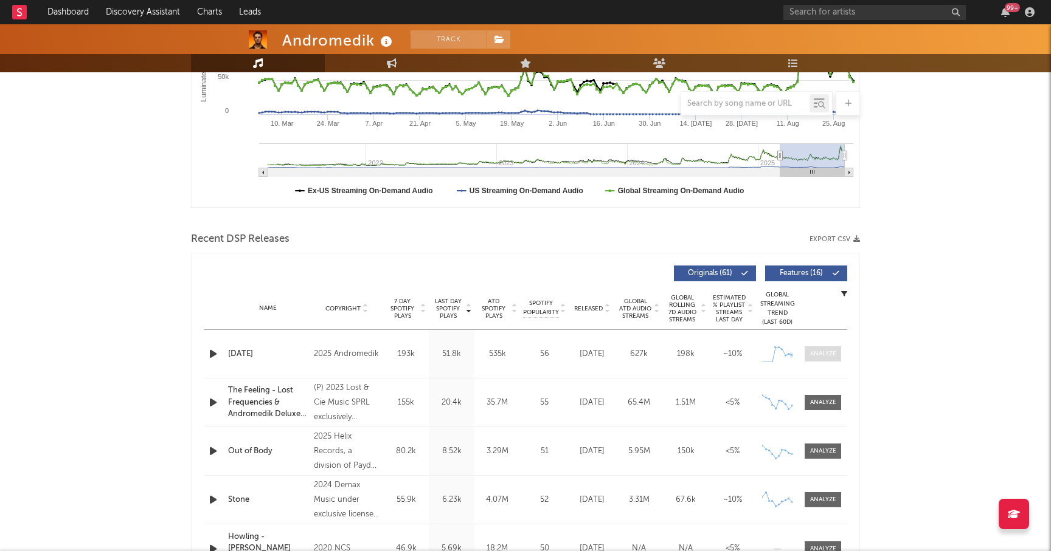
click at [815, 351] on div at bounding box center [823, 354] width 26 height 9
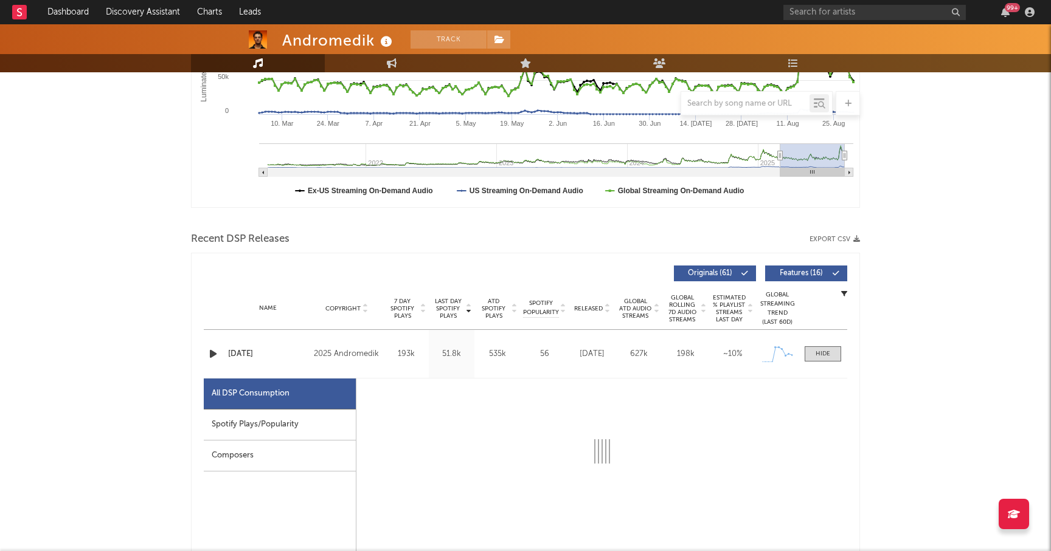
click at [309, 426] on div "Spotify Plays/Popularity" at bounding box center [280, 425] width 152 height 31
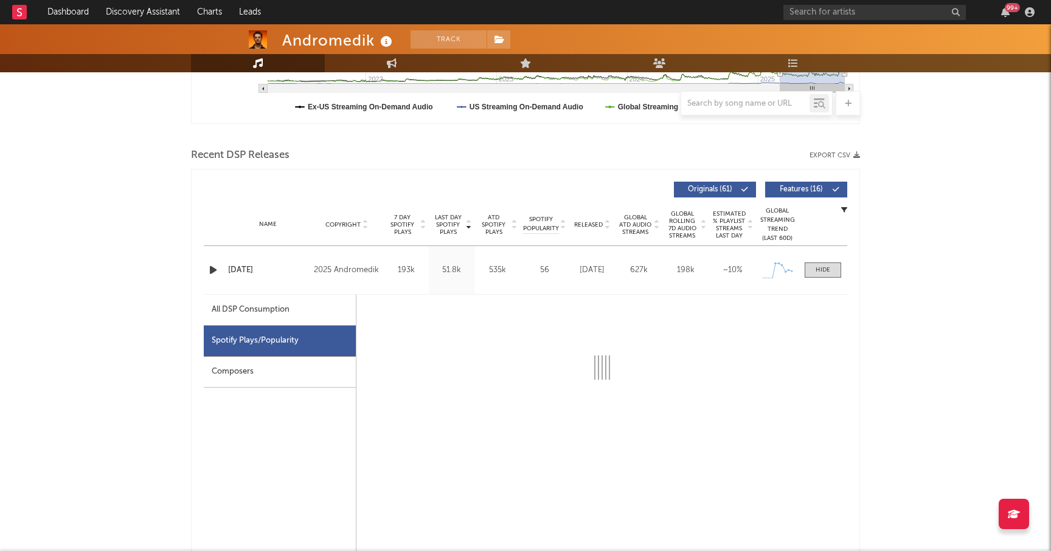
select select "1w"
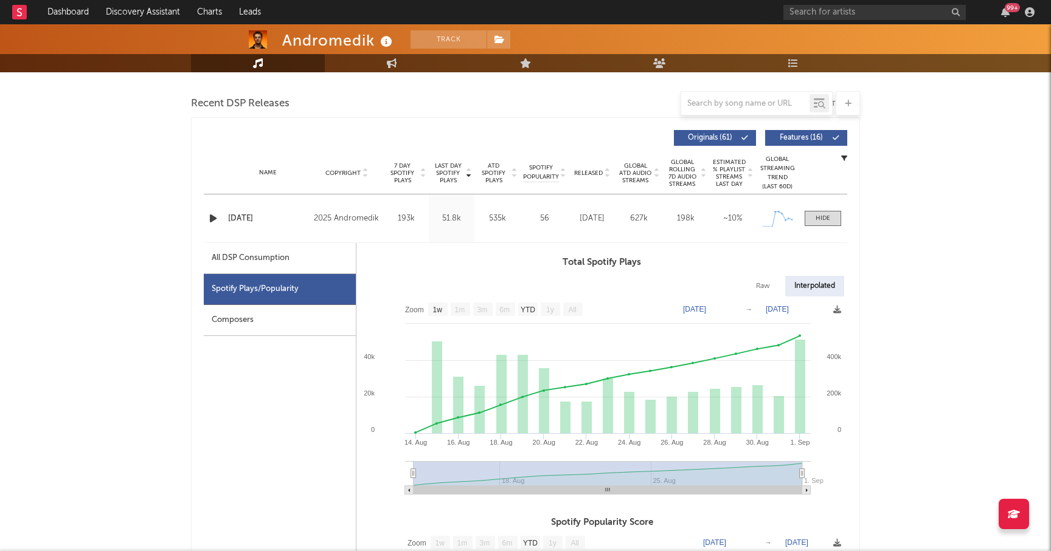
scroll to position [162, 0]
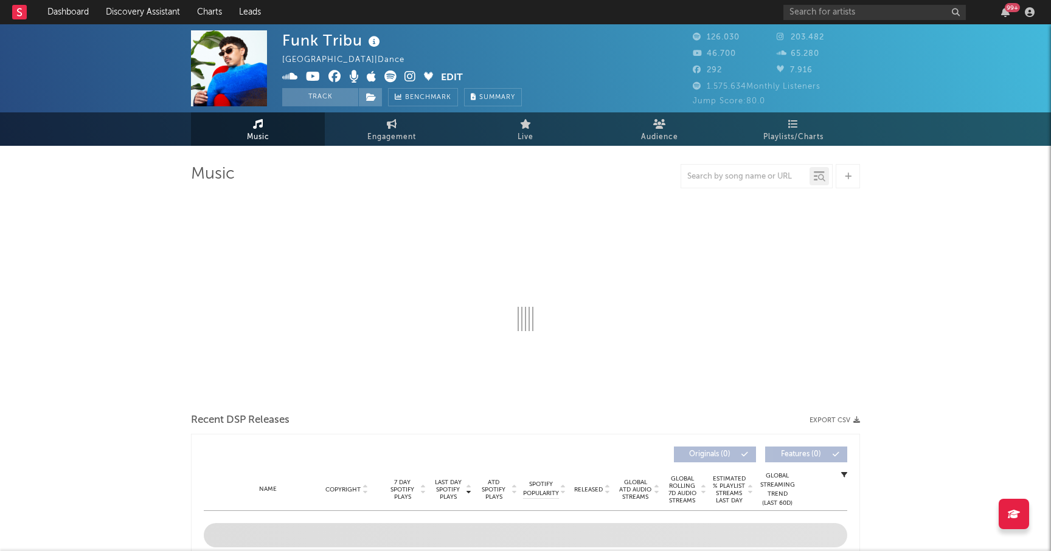
select select "6m"
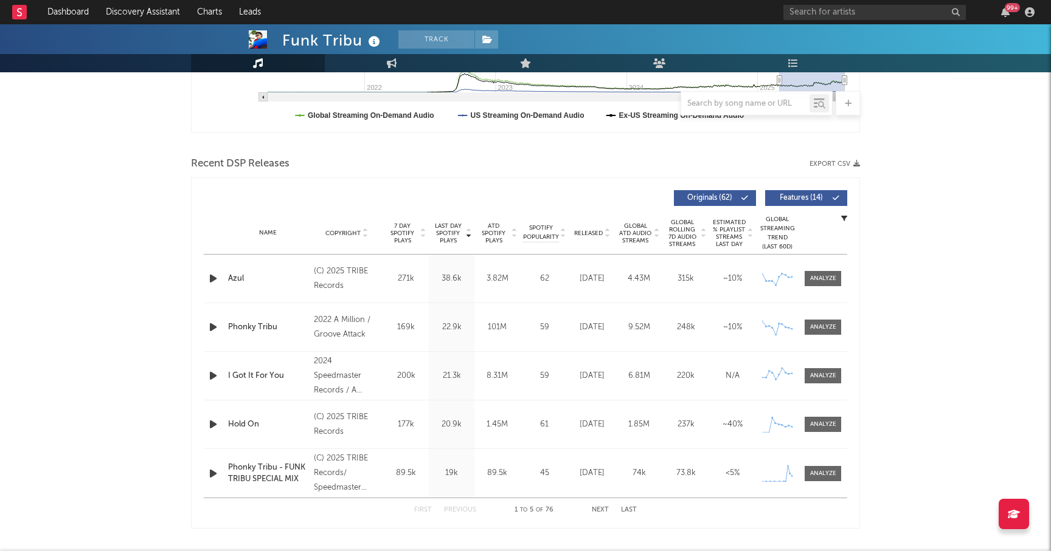
scroll to position [351, 0]
click at [832, 424] on div at bounding box center [823, 425] width 26 height 9
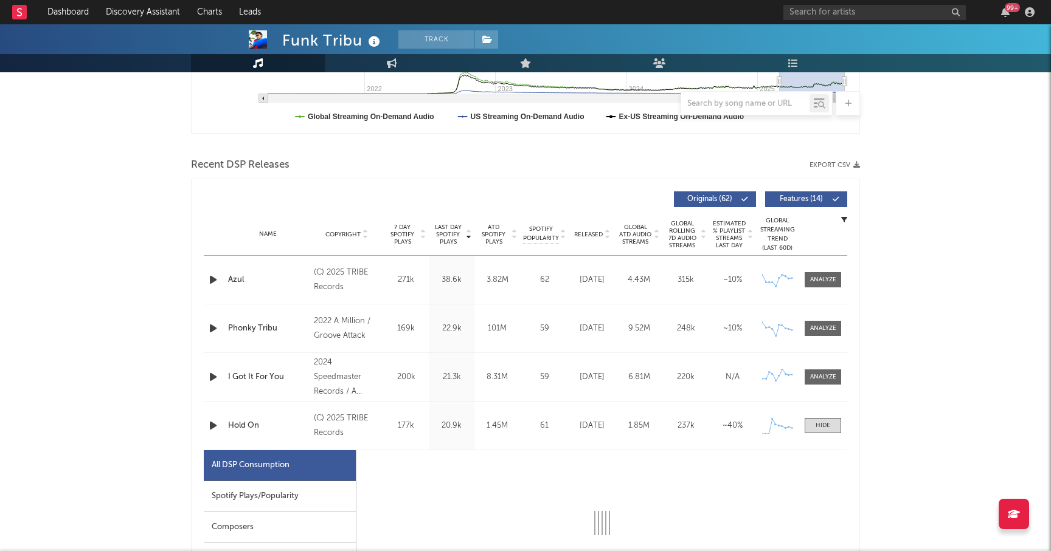
click at [292, 495] on div "Spotify Plays/Popularity" at bounding box center [280, 497] width 152 height 31
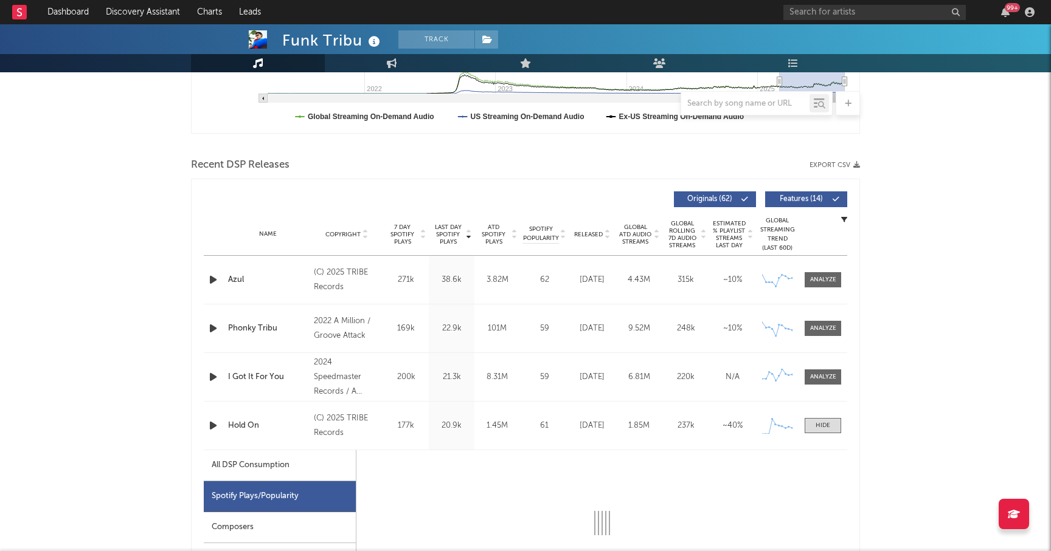
select select "1w"
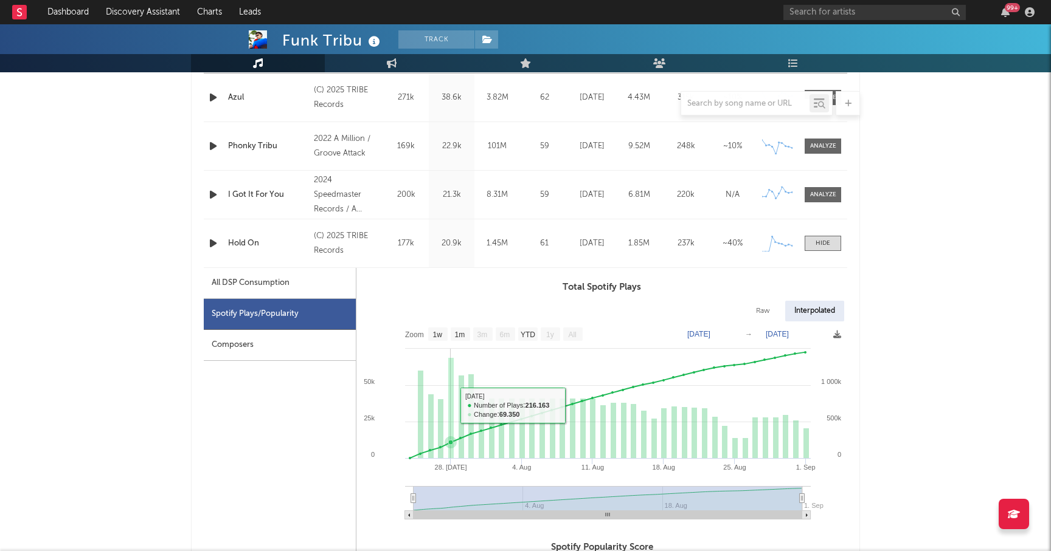
scroll to position [544, 0]
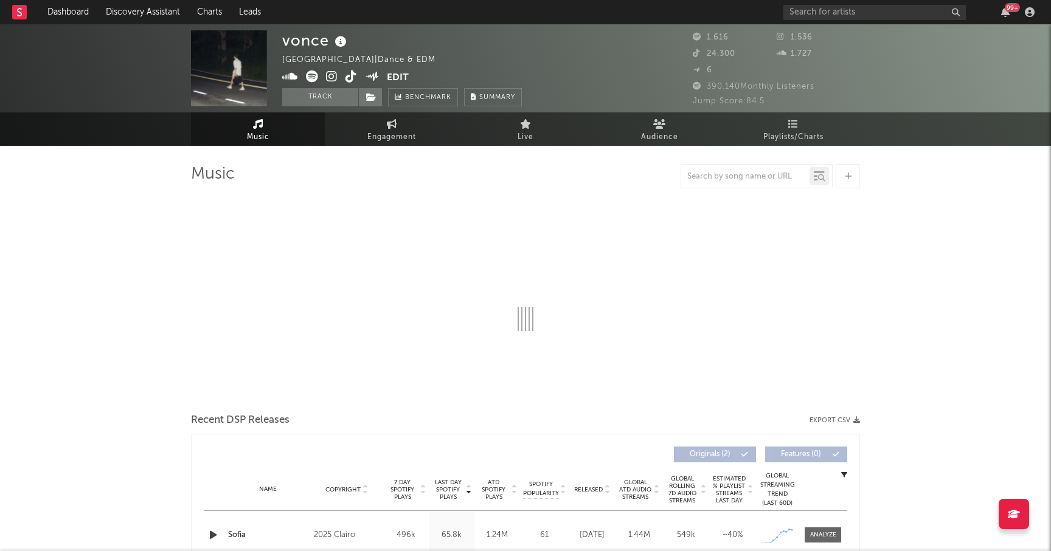
select select "1w"
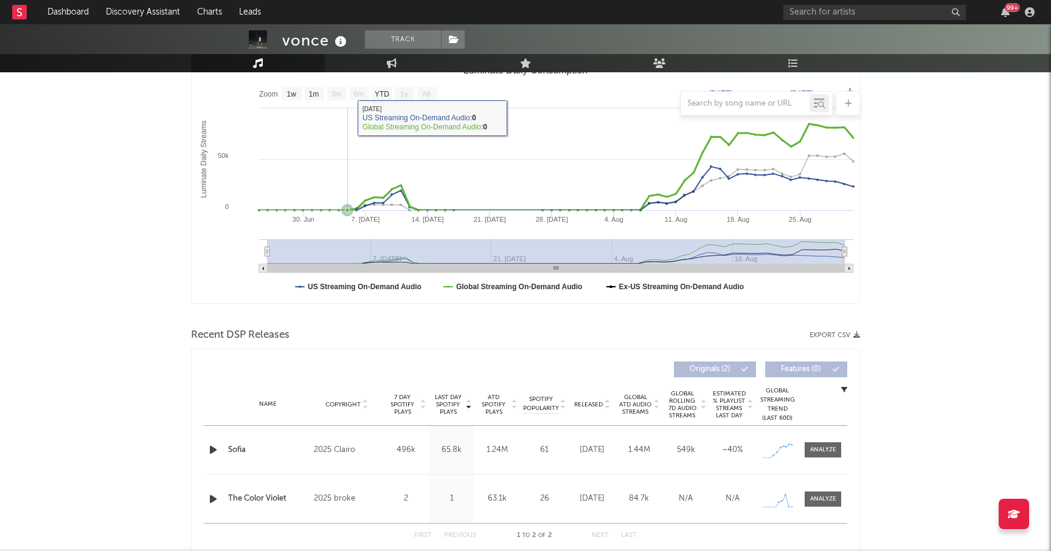
scroll to position [183, 0]
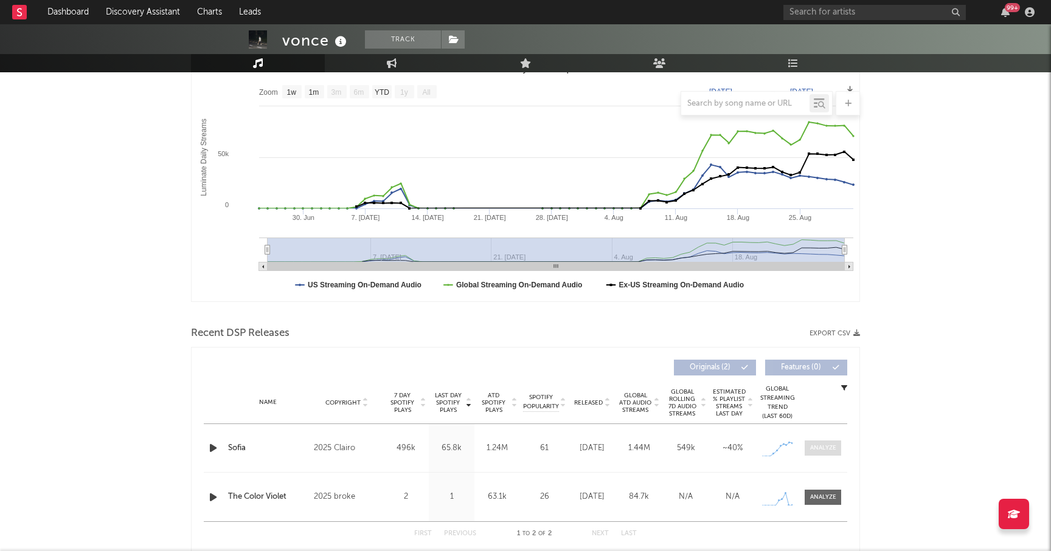
click at [823, 448] on div at bounding box center [823, 448] width 26 height 9
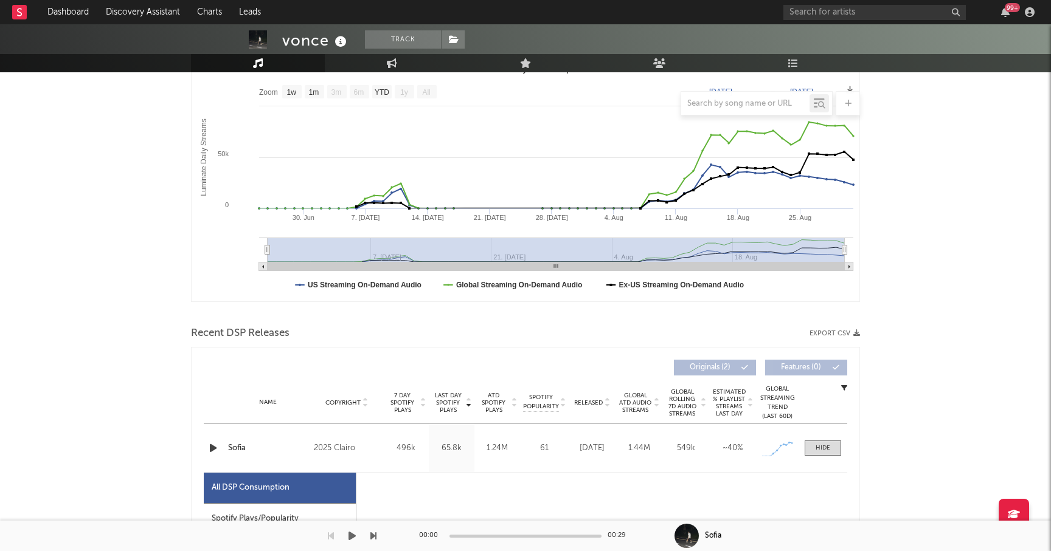
select select "1w"
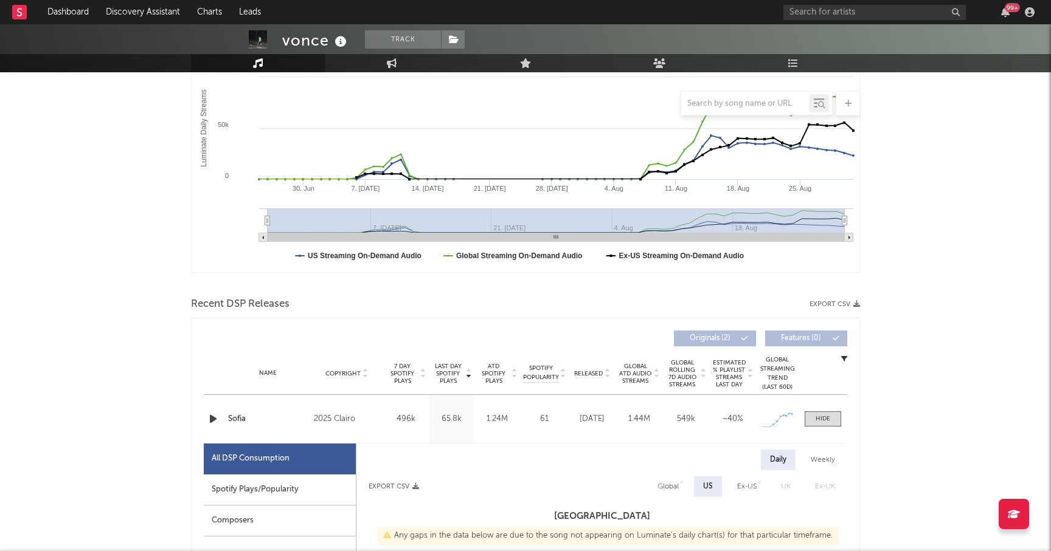
scroll to position [217, 0]
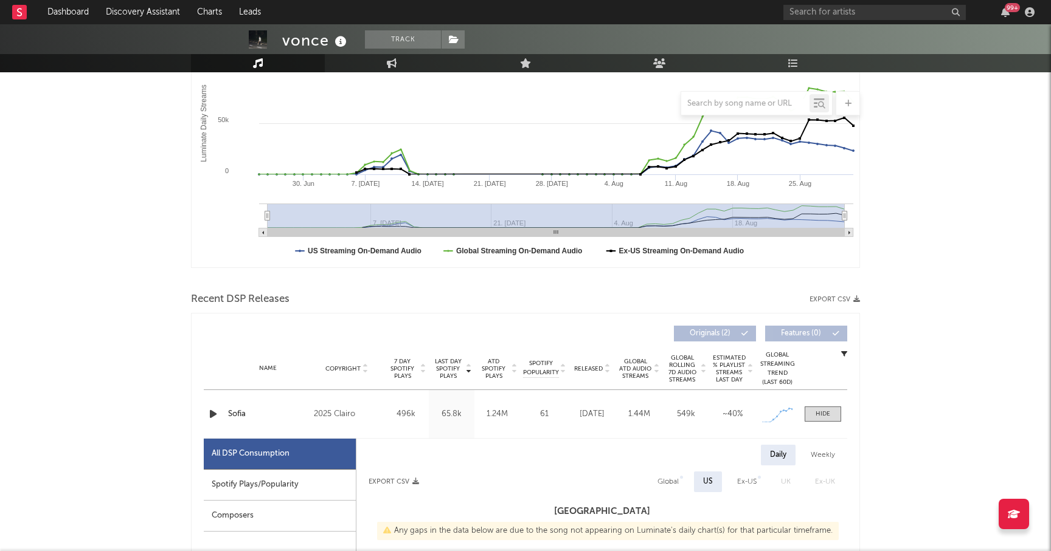
click at [277, 487] on div "Spotify Plays/Popularity" at bounding box center [280, 485] width 152 height 31
select select "1w"
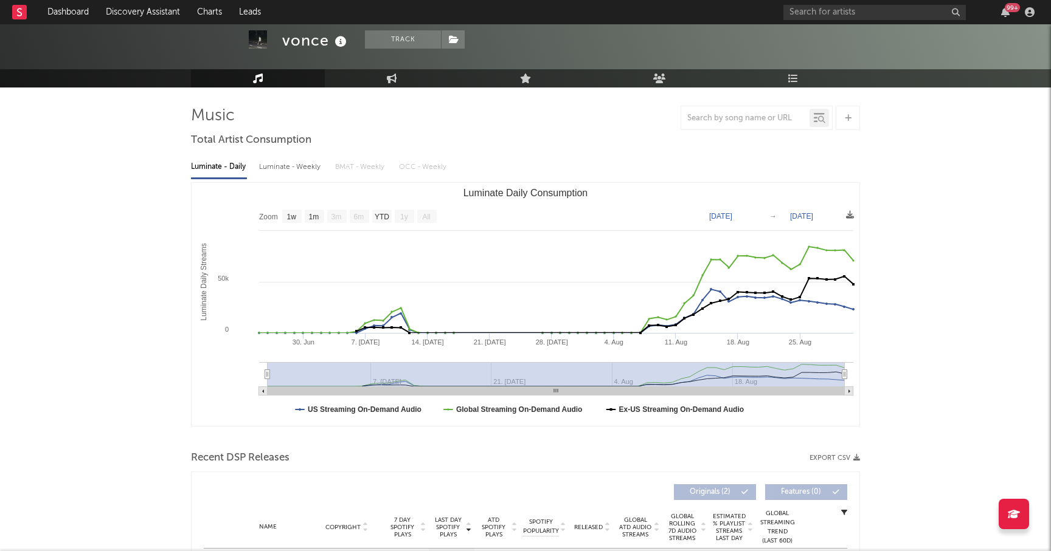
scroll to position [51, 0]
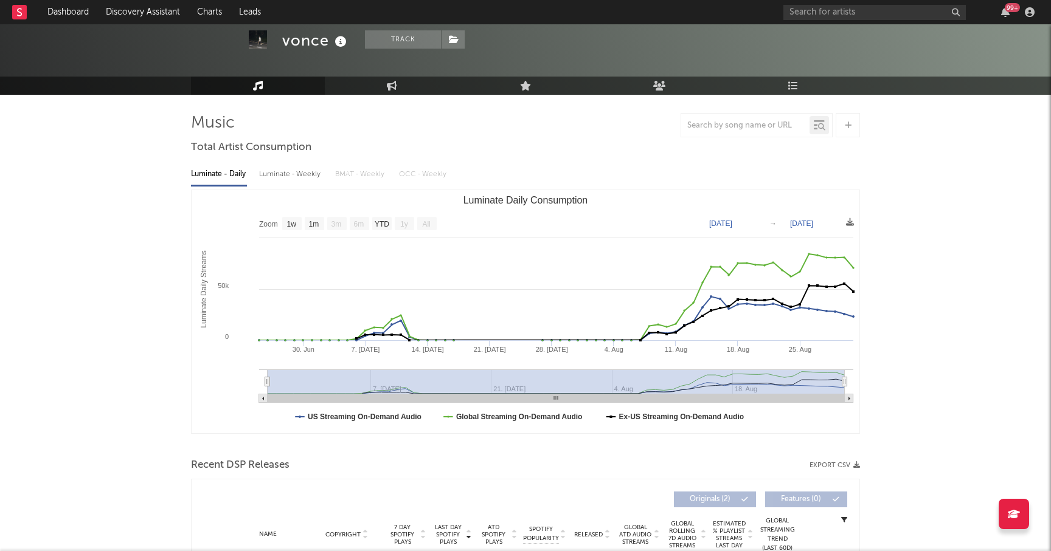
click at [339, 39] on icon at bounding box center [341, 41] width 18 height 17
